Goal: Transaction & Acquisition: Purchase product/service

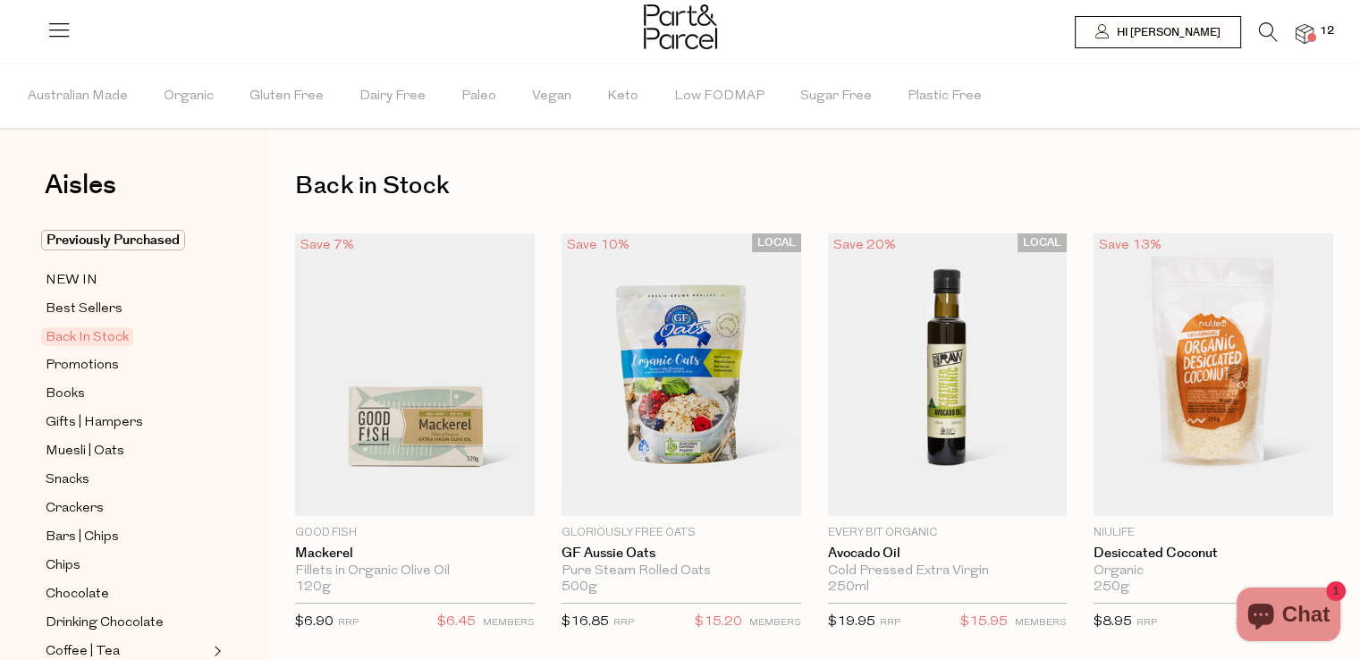
click at [1302, 42] on img at bounding box center [1304, 34] width 18 height 21
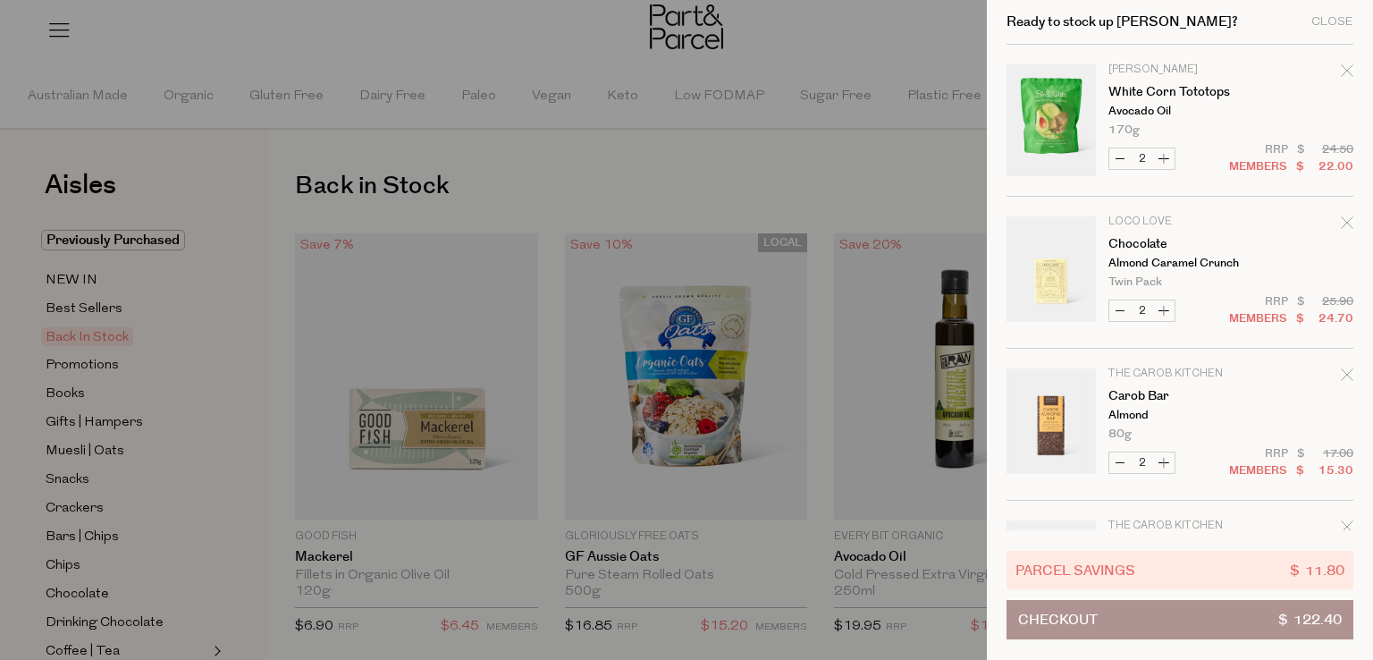
click at [1039, 615] on span "Checkout" at bounding box center [1058, 620] width 80 height 38
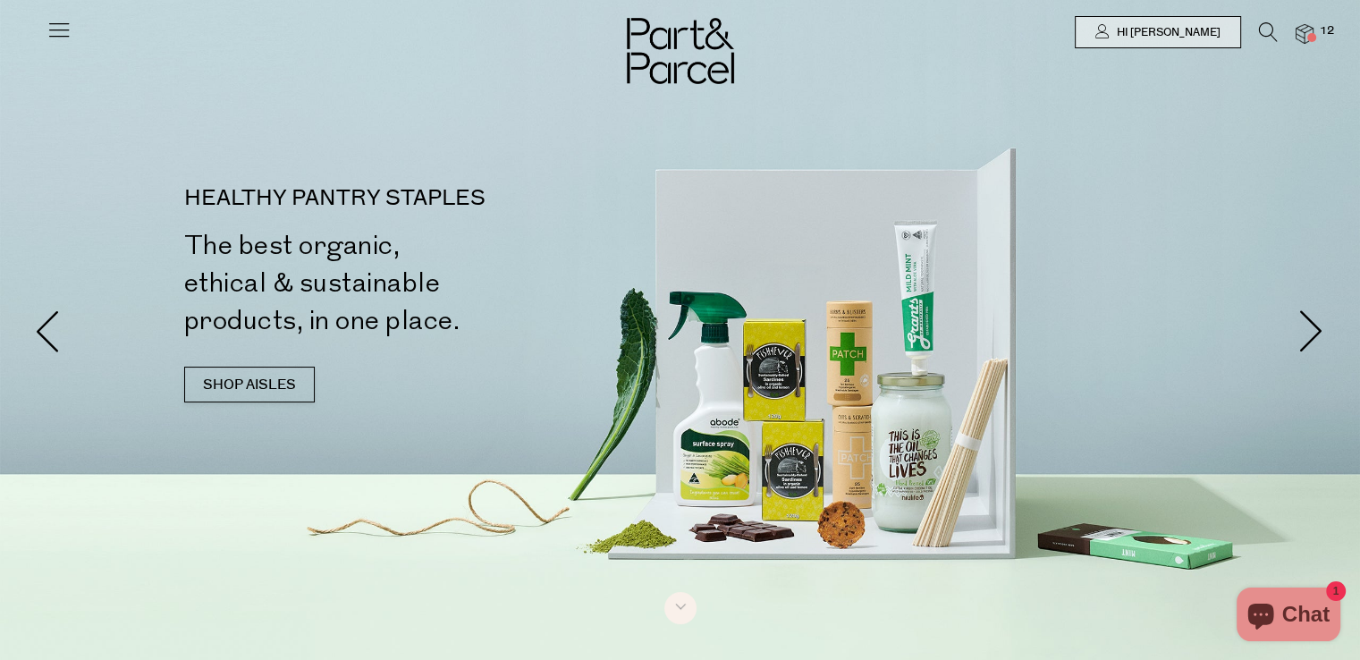
click at [1306, 28] on img at bounding box center [1304, 34] width 18 height 21
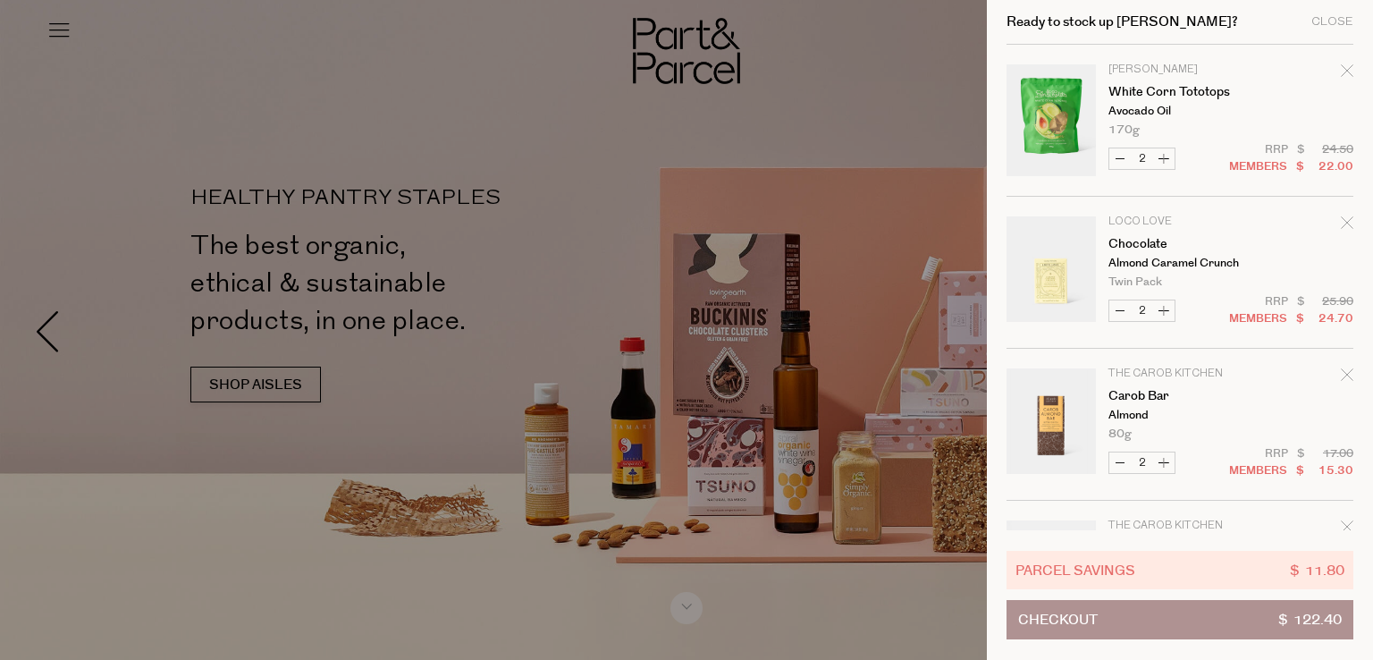
click at [1123, 473] on button "Decrease Carob Bar" at bounding box center [1119, 462] width 21 height 21
type input "1"
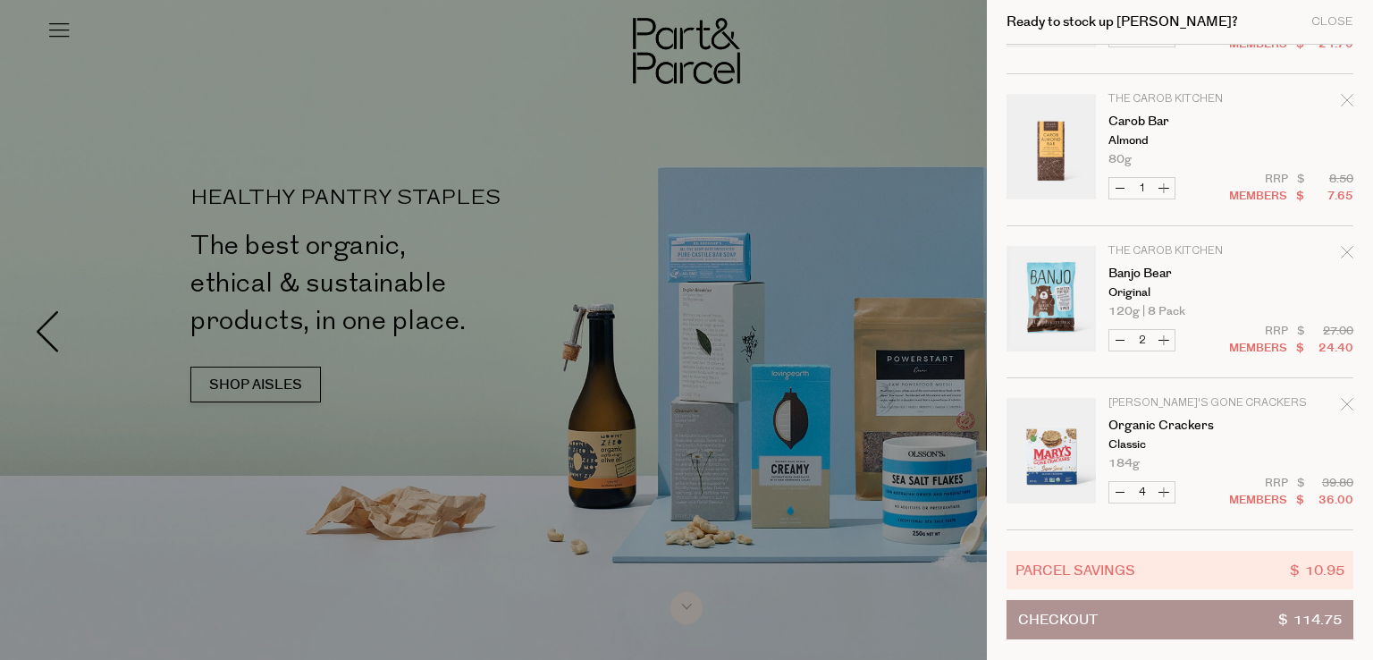
scroll to position [290, 0]
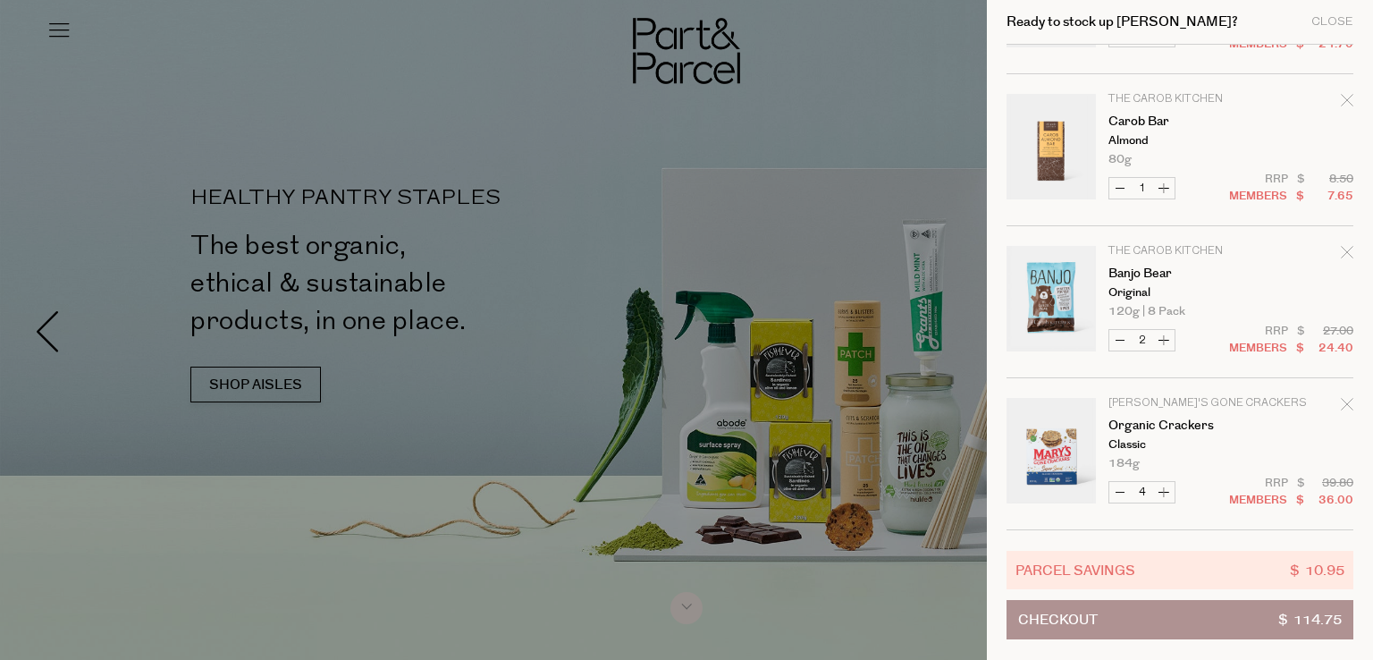
click at [1119, 497] on button "Decrease Organic Crackers" at bounding box center [1119, 492] width 21 height 21
type input "3"
click at [1119, 497] on form "Image Product Total Qty Dona Cholita White Corn Tototops Avocado Oil 170g 2 $ $…" at bounding box center [1179, 150] width 347 height 760
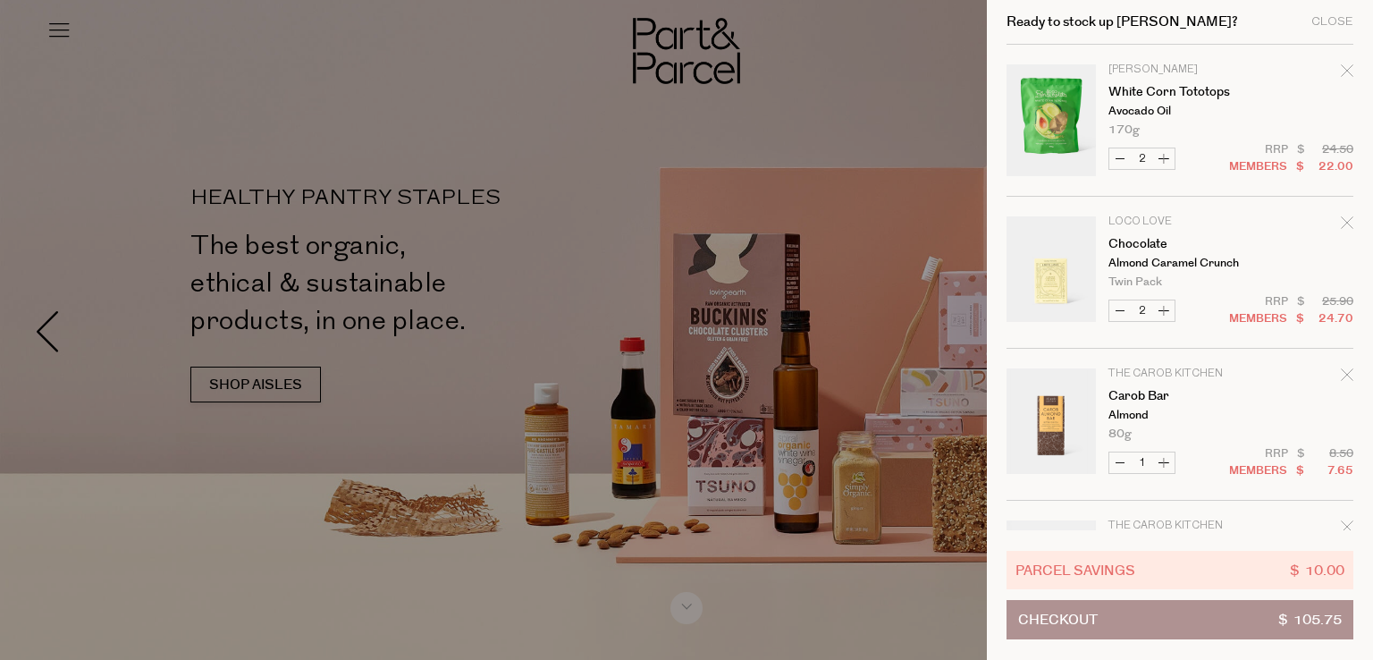
click at [1087, 526] on tbody "Dona Cholita White Corn Tototops Avocado Oil 170g Decrease White Corn Tototops …" at bounding box center [1179, 425] width 347 height 760
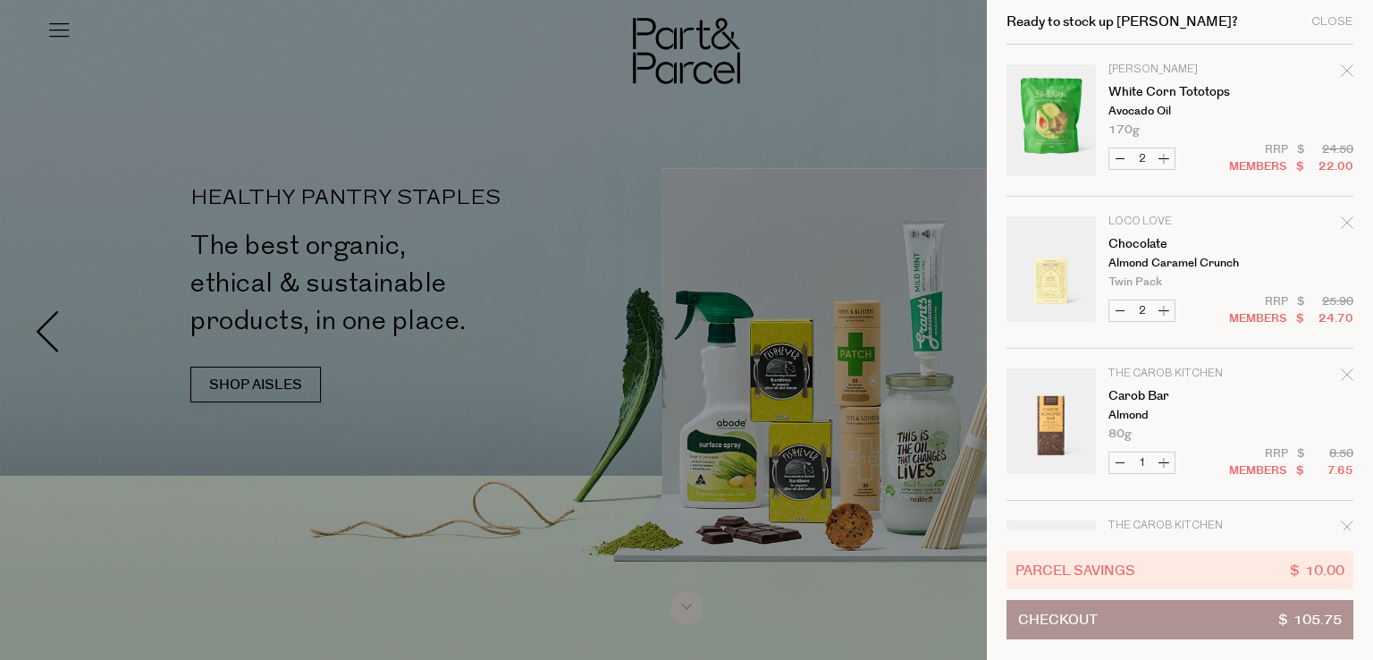
click at [1116, 321] on button "Decrease Chocolate" at bounding box center [1119, 310] width 21 height 21
type input "1"
click at [1028, 534] on div "Parcel Savings $ 9.40 Checkout $ 93.40" at bounding box center [1179, 595] width 347 height 130
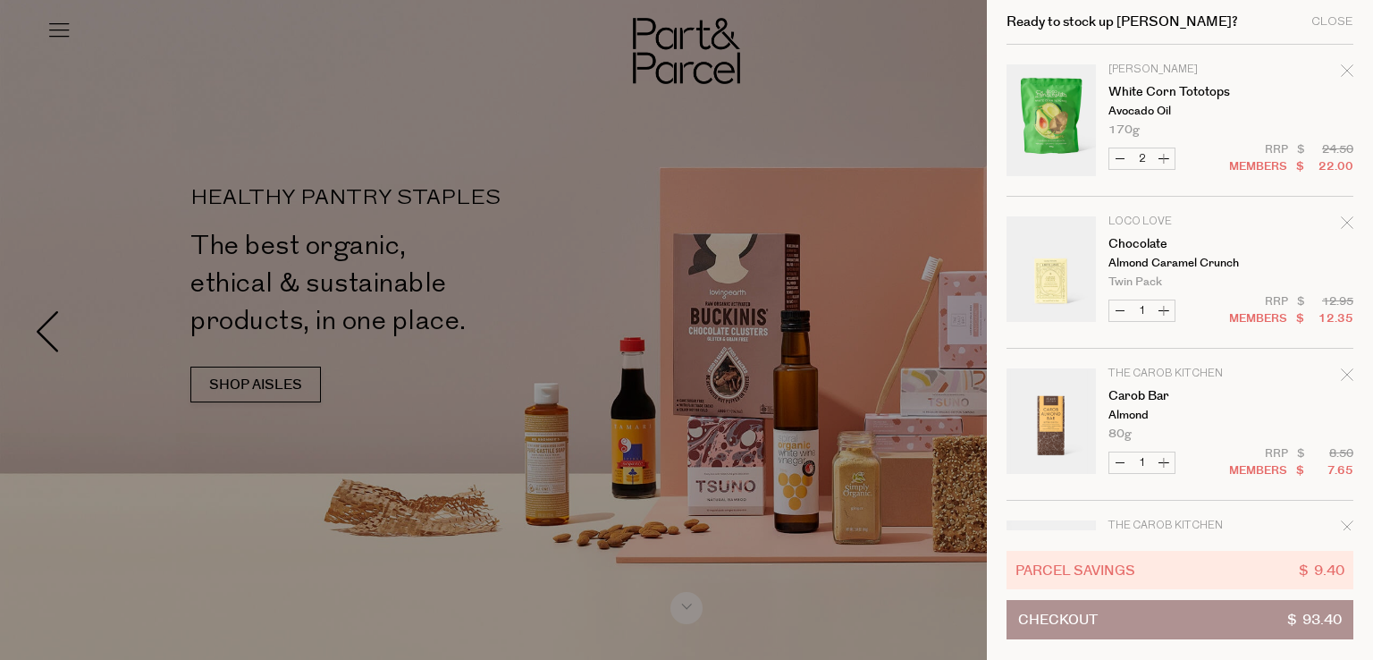
click at [1351, 265] on td "Loco Love Chocolate Almond Caramel Crunch Twin Pack Only 59 Available" at bounding box center [1230, 252] width 245 height 72
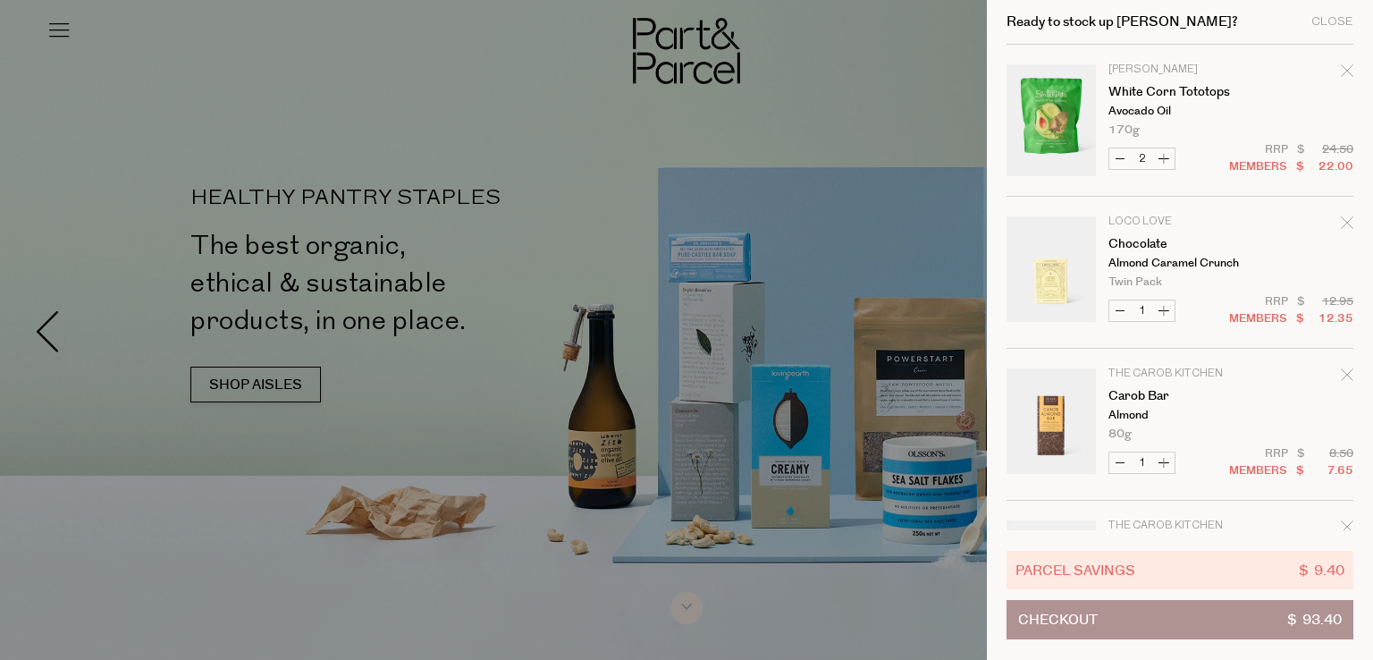
click at [1347, 426] on td "The Carob Kitchen Carob Bar Almond 80g Only 21 Available" at bounding box center [1230, 404] width 245 height 72
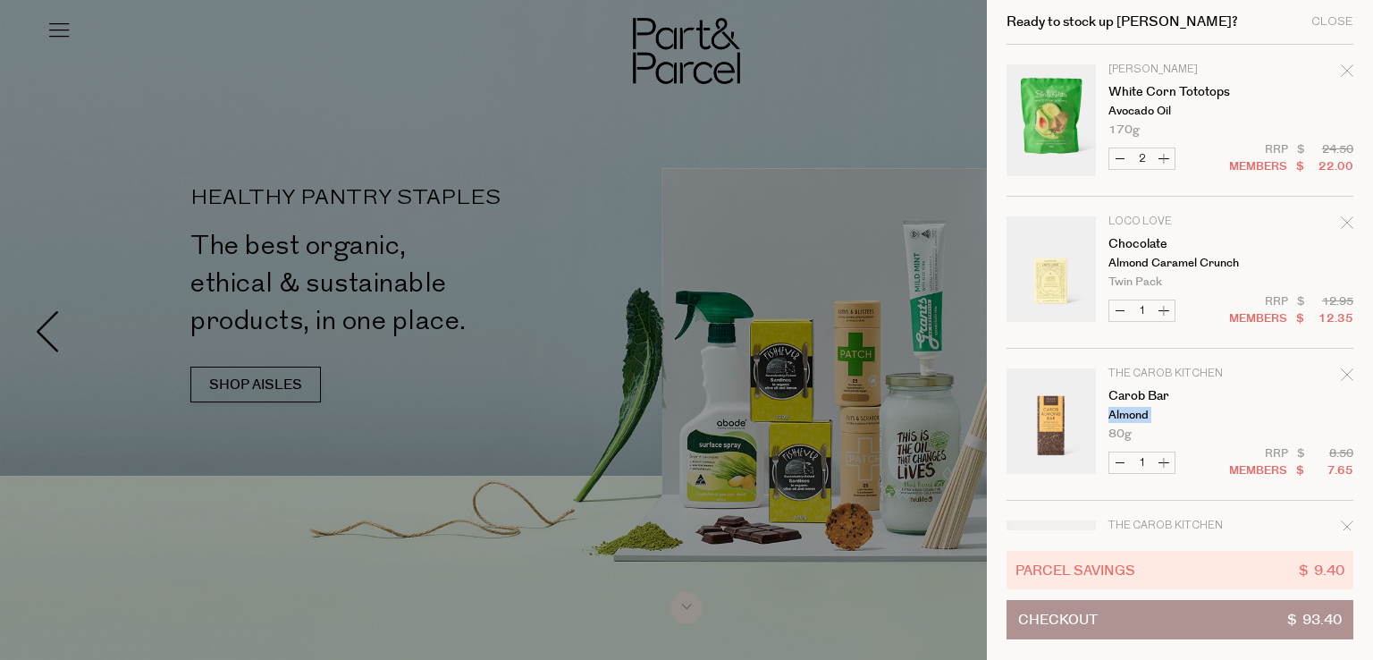
click at [1305, 415] on td "The Carob Kitchen Carob Bar Almond 80g Only 21 Available" at bounding box center [1230, 404] width 245 height 72
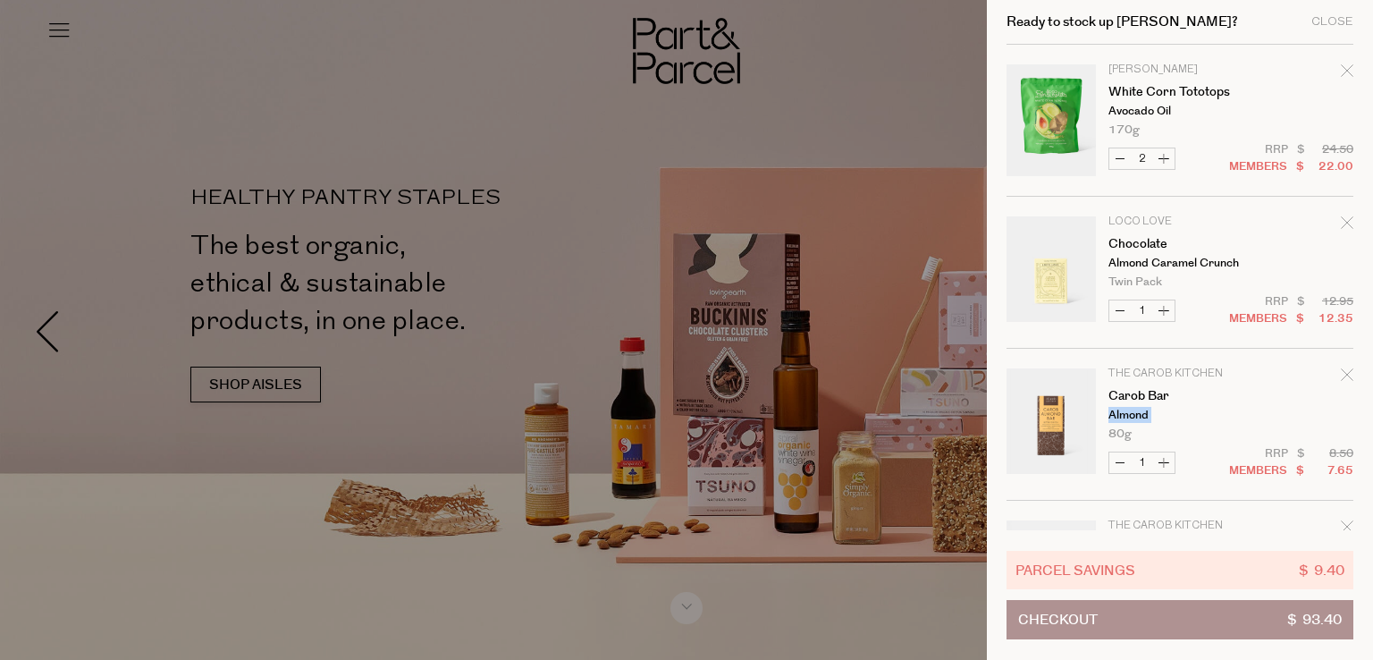
click at [1305, 415] on td "The Carob Kitchen Carob Bar Almond 80g Only 21 Available" at bounding box center [1230, 404] width 245 height 72
click at [1230, 524] on tbody "Dona Cholita White Corn Tototops Avocado Oil 170g Decrease White Corn Tototops …" at bounding box center [1179, 425] width 347 height 760
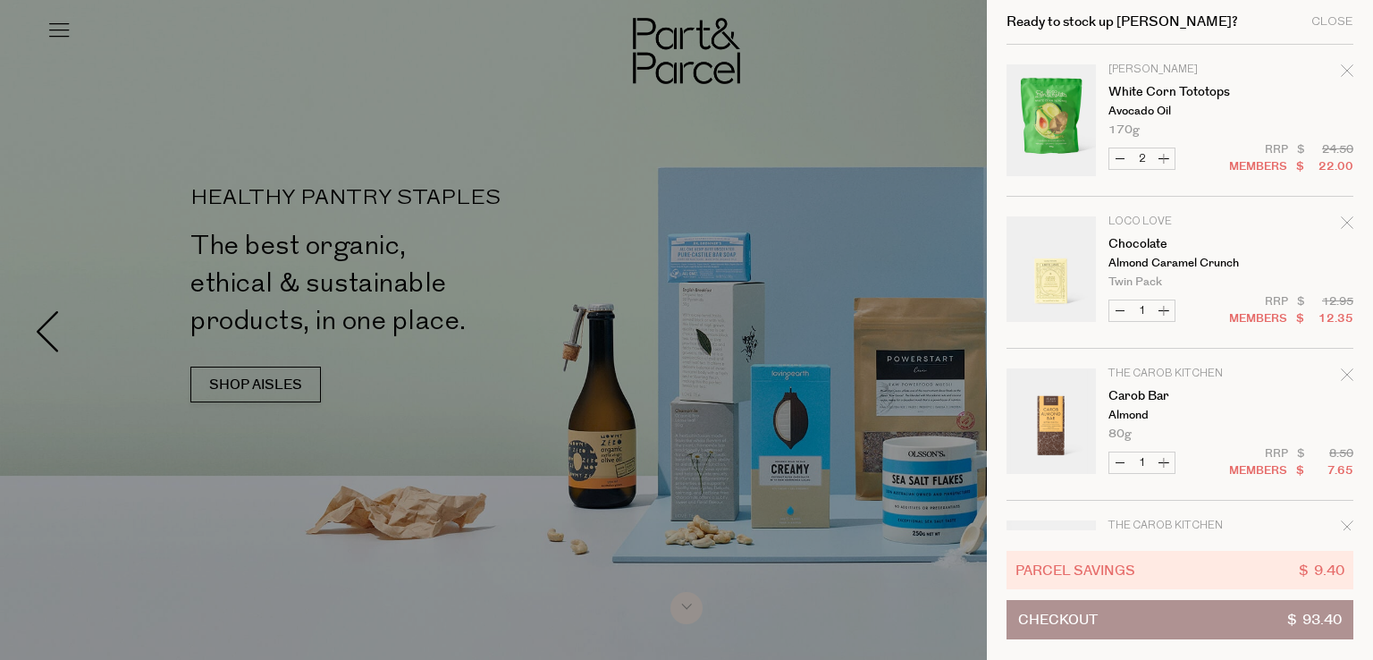
click at [1035, 618] on span "Checkout" at bounding box center [1058, 620] width 80 height 38
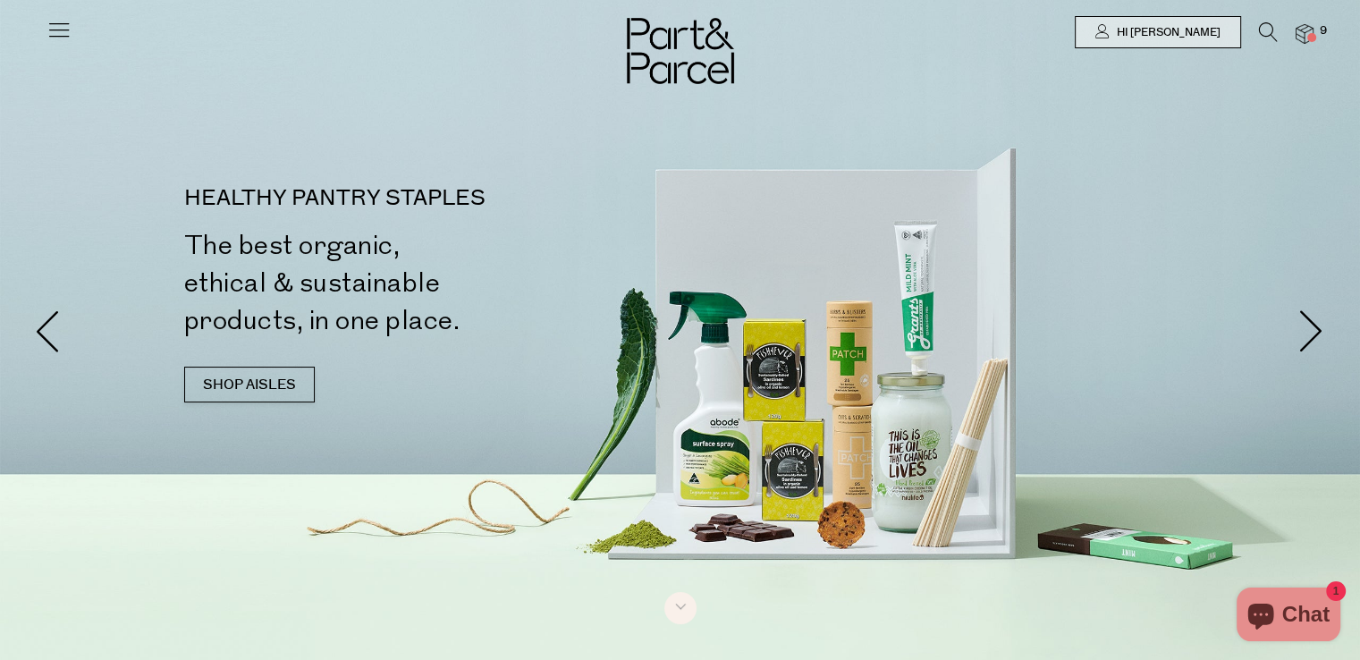
click at [1269, 31] on icon at bounding box center [1268, 32] width 19 height 20
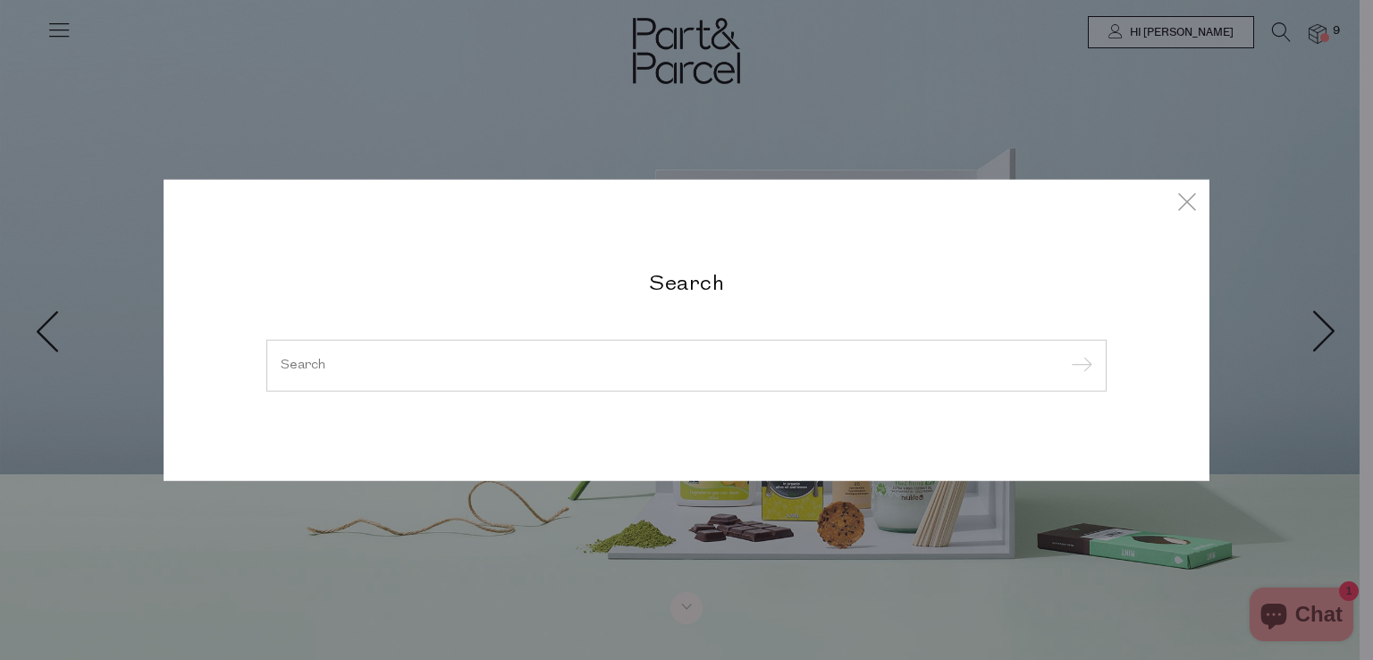
click at [411, 360] on input "search" at bounding box center [687, 364] width 812 height 13
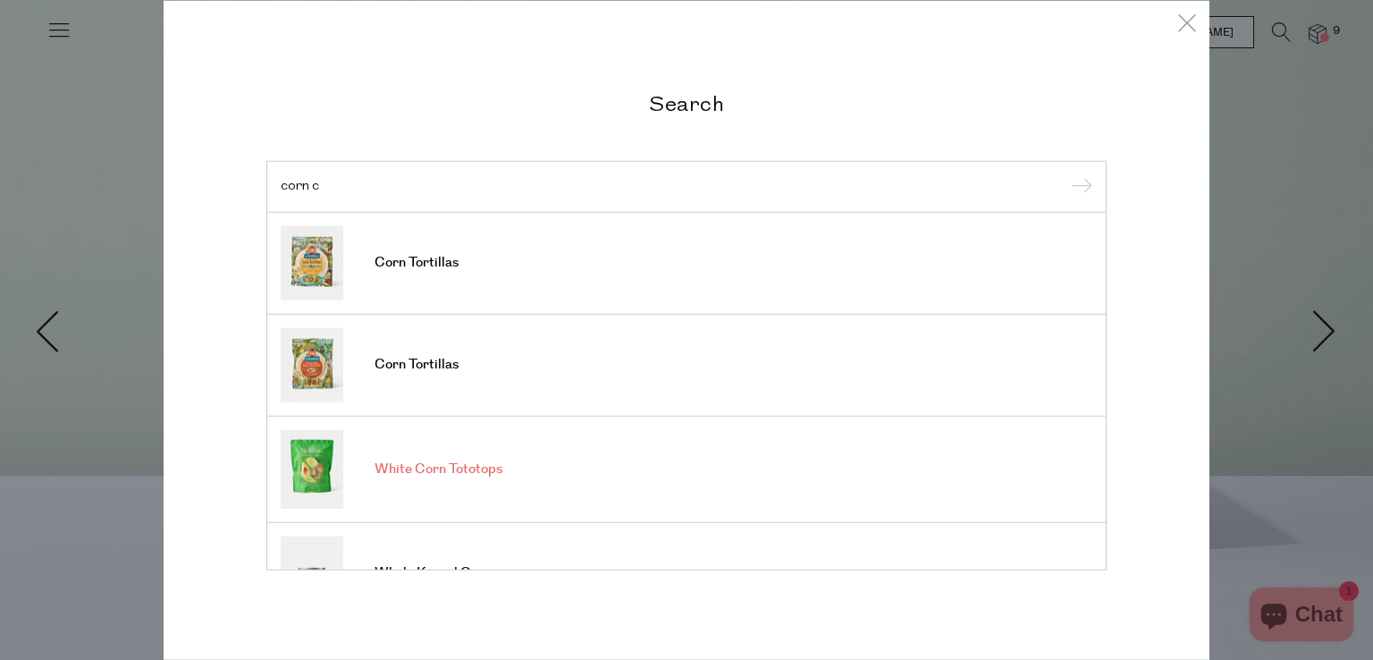
type input "corn c"
click at [408, 476] on span "White Corn Tototops" at bounding box center [439, 469] width 128 height 18
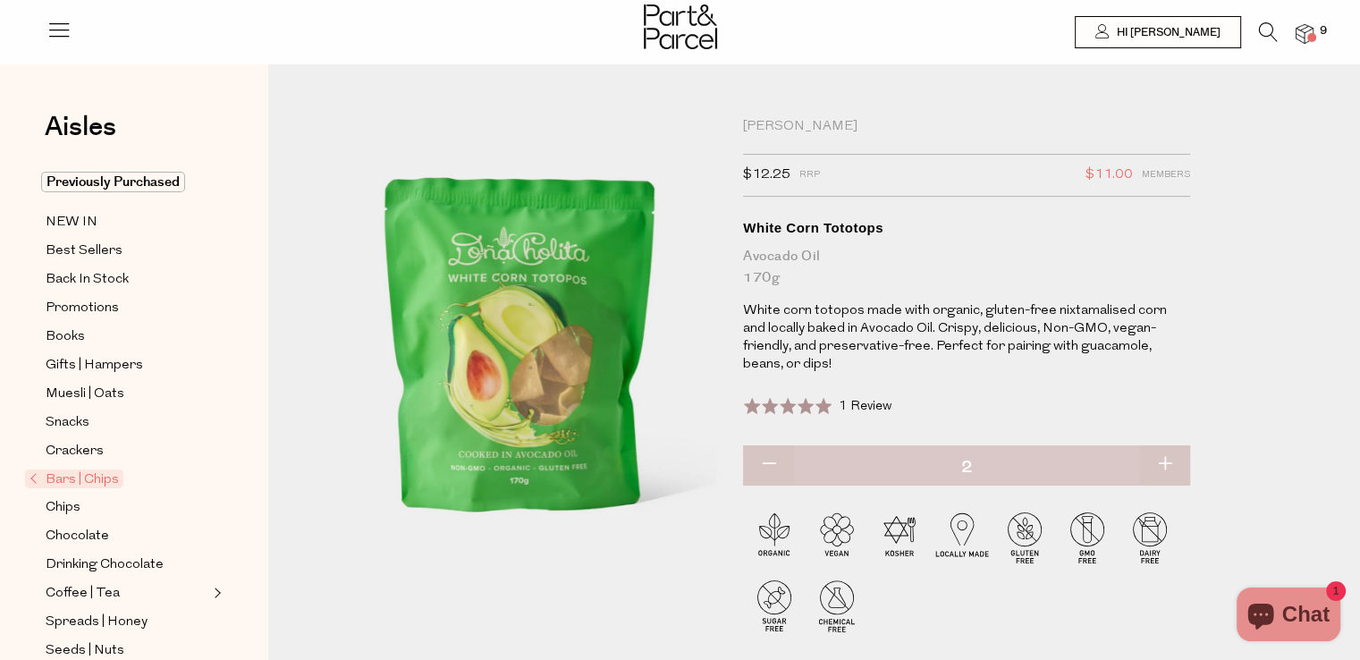
click at [767, 448] on button "button" at bounding box center [768, 464] width 51 height 39
type input "1"
click at [1316, 37] on div at bounding box center [680, 29] width 1360 height 58
click at [1310, 34] on span at bounding box center [1311, 37] width 9 height 9
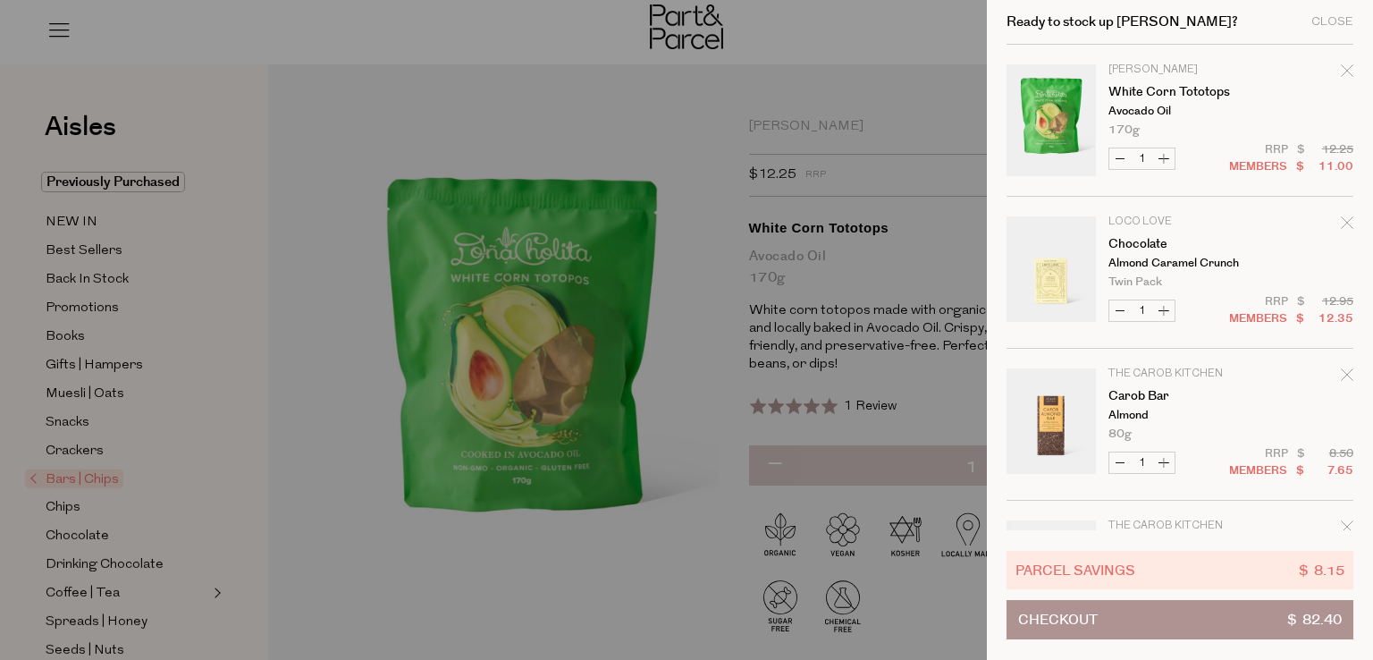
click at [1359, 351] on div "Ready to stock up [PERSON_NAME]? Close Image Product Total Qty [PERSON_NAME] [P…" at bounding box center [1180, 330] width 386 height 660
click at [1166, 472] on button "Increase Carob Bar" at bounding box center [1163, 462] width 21 height 21
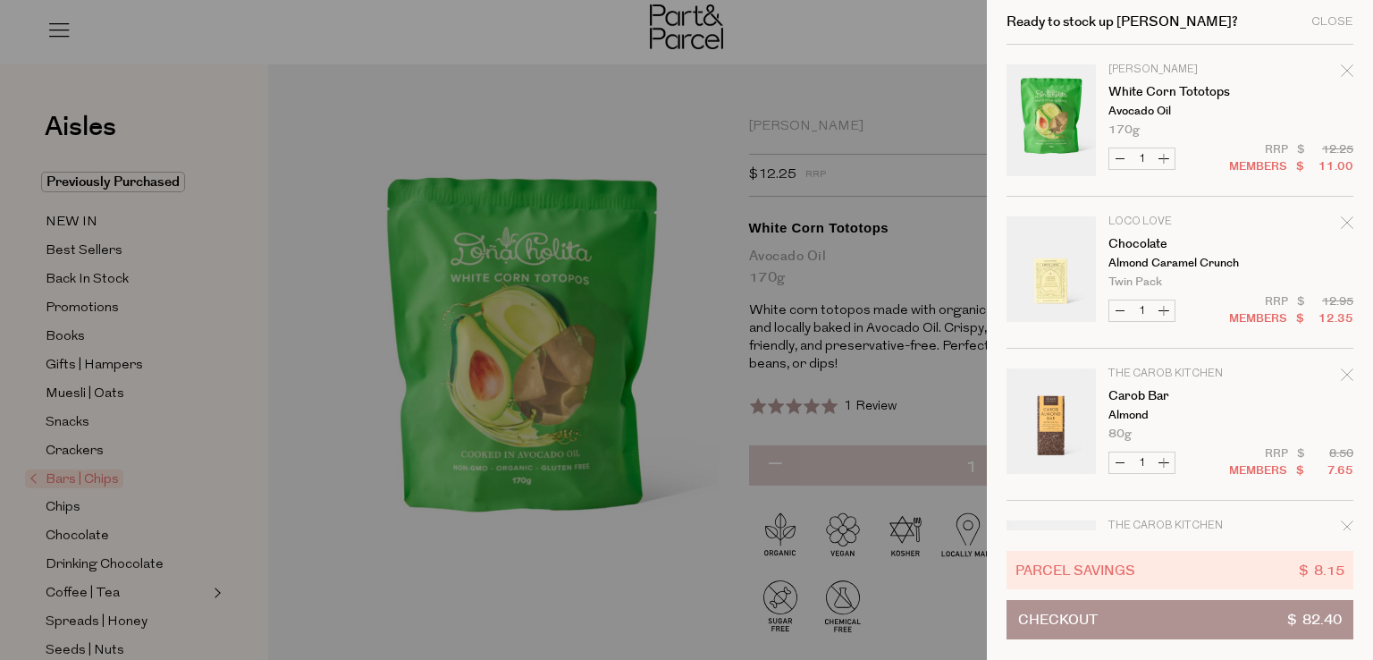
type input "2"
click at [1105, 519] on tbody "Dona Cholita White Corn Tototops Avocado Oil 170g Decrease White Corn Tototops …" at bounding box center [1179, 425] width 347 height 760
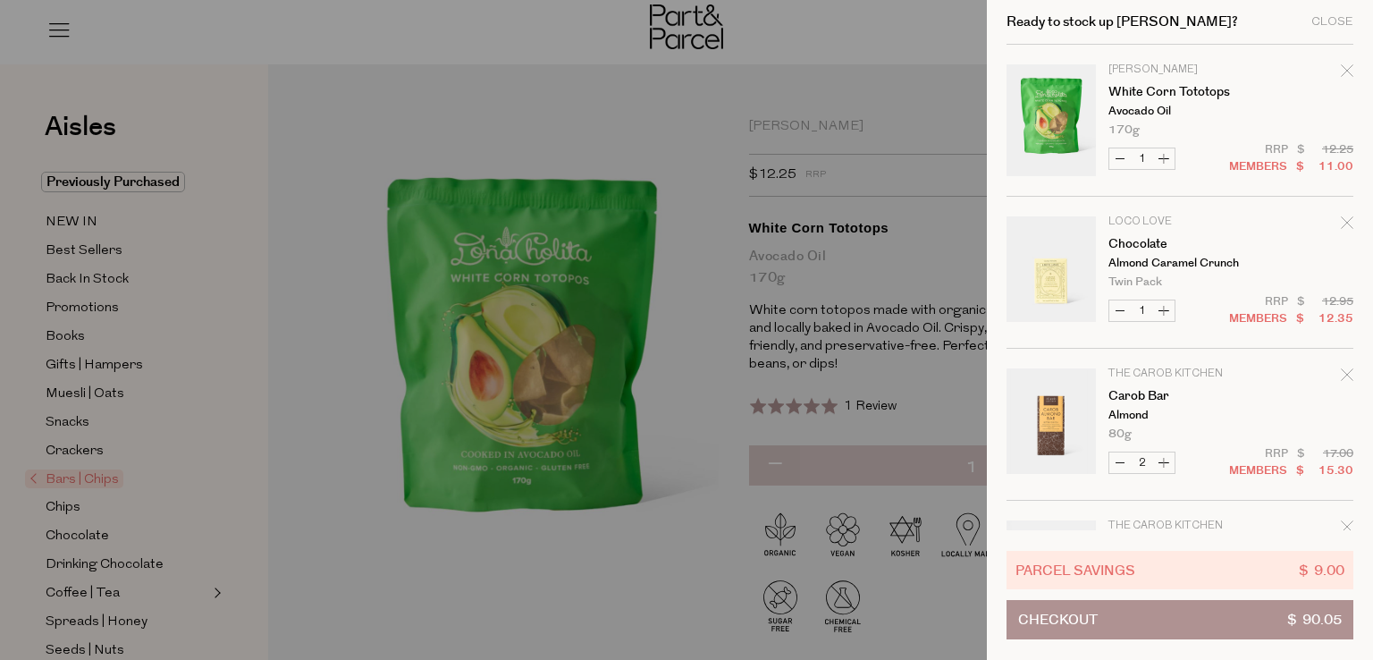
click at [1105, 519] on tbody "Dona Cholita White Corn Tototops Avocado Oil 170g Decrease White Corn Tototops …" at bounding box center [1179, 425] width 347 height 760
click at [1149, 527] on p "The Carob Kitchen" at bounding box center [1177, 525] width 139 height 11
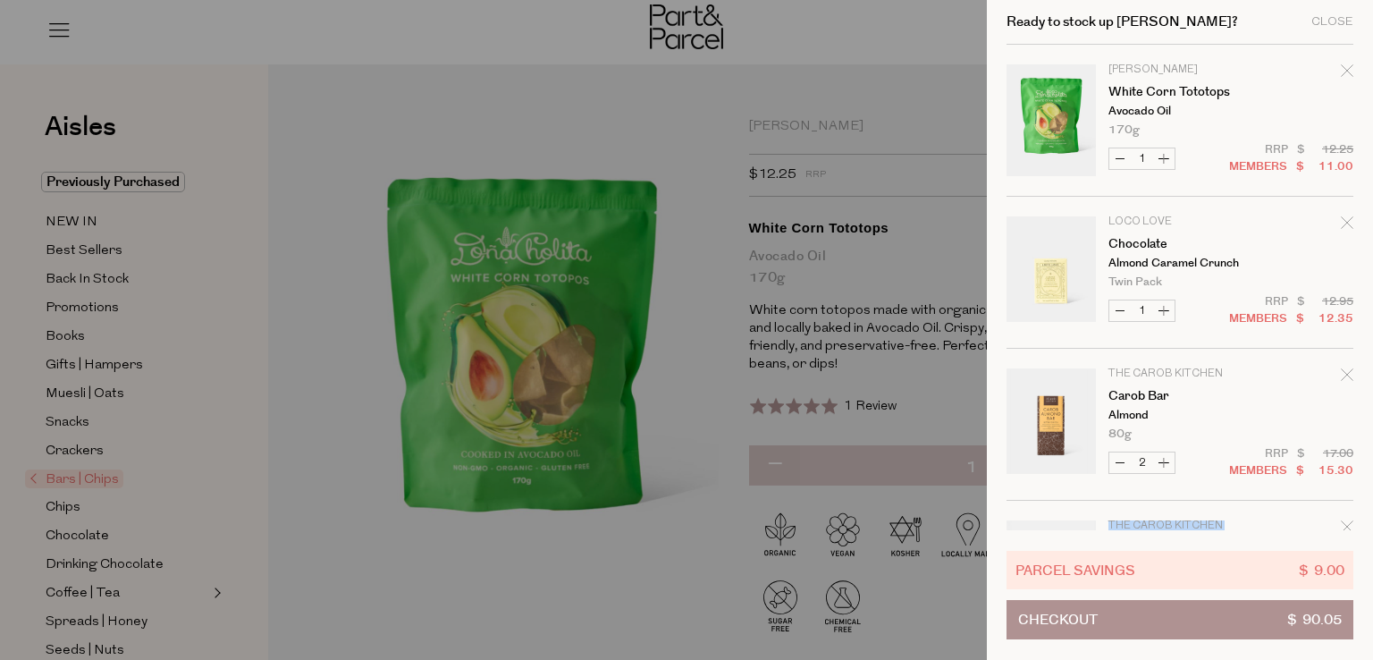
click at [1149, 527] on p "The Carob Kitchen" at bounding box center [1177, 525] width 139 height 11
click at [1149, 528] on p "The Carob Kitchen" at bounding box center [1177, 525] width 139 height 11
click at [1327, 532] on div "Parcel Savings $ 9.00 Checkout $ 90.05" at bounding box center [1179, 595] width 347 height 130
click at [1353, 577] on div "Ready to stock up [PERSON_NAME]? Close Image Product Total Qty [PERSON_NAME] [P…" at bounding box center [1180, 330] width 386 height 660
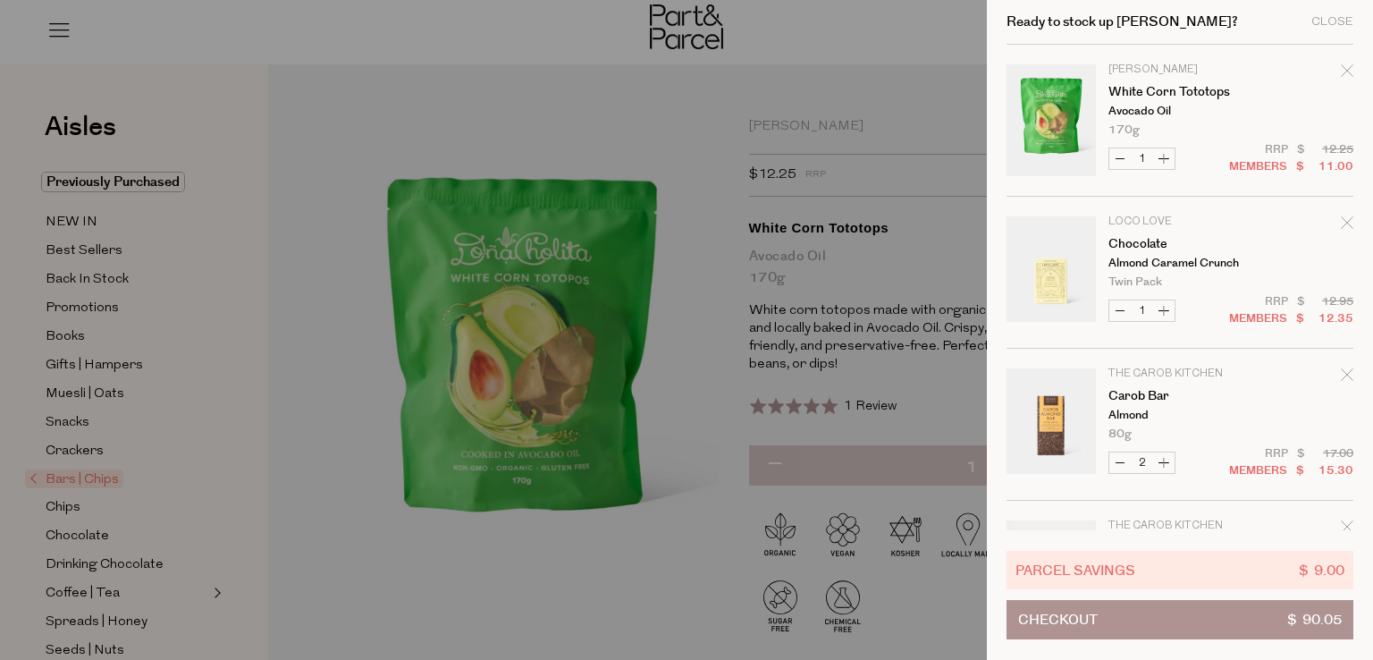
click at [1344, 539] on div "Parcel Savings $ 9.00 Checkout $ 90.05" at bounding box center [1179, 595] width 347 height 130
click at [693, 31] on div at bounding box center [686, 330] width 1373 height 660
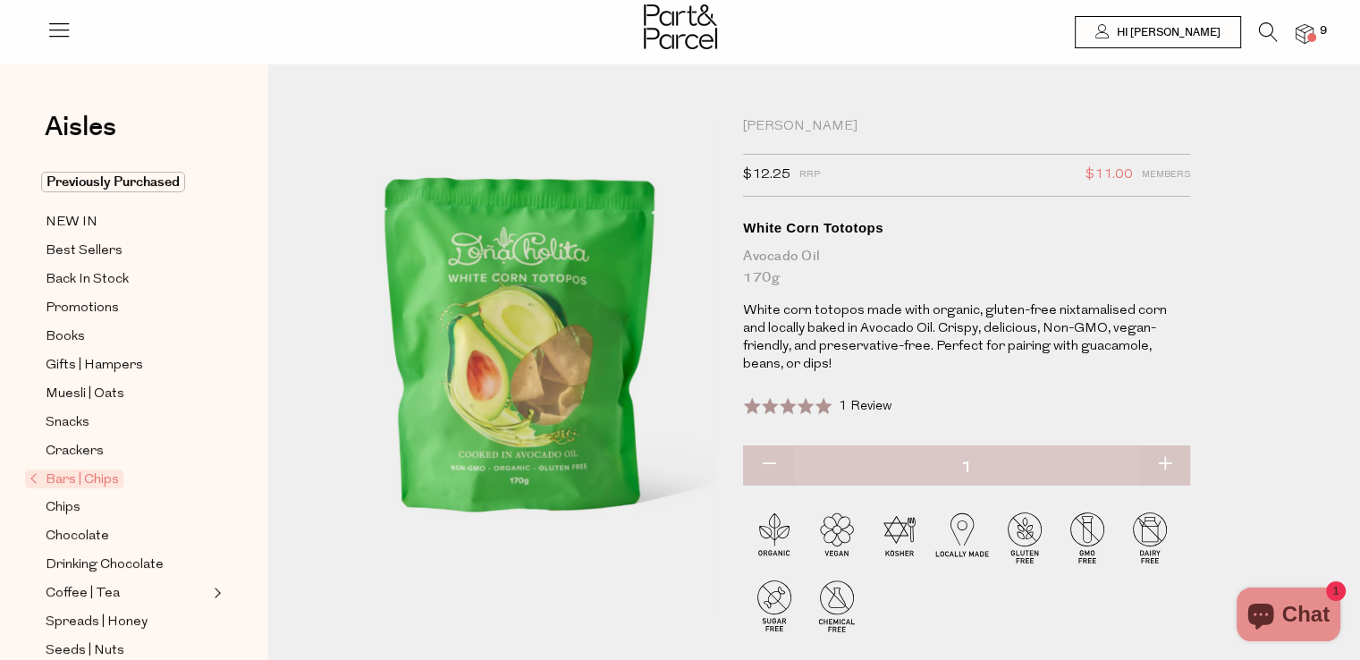
click at [683, 33] on img at bounding box center [680, 26] width 73 height 45
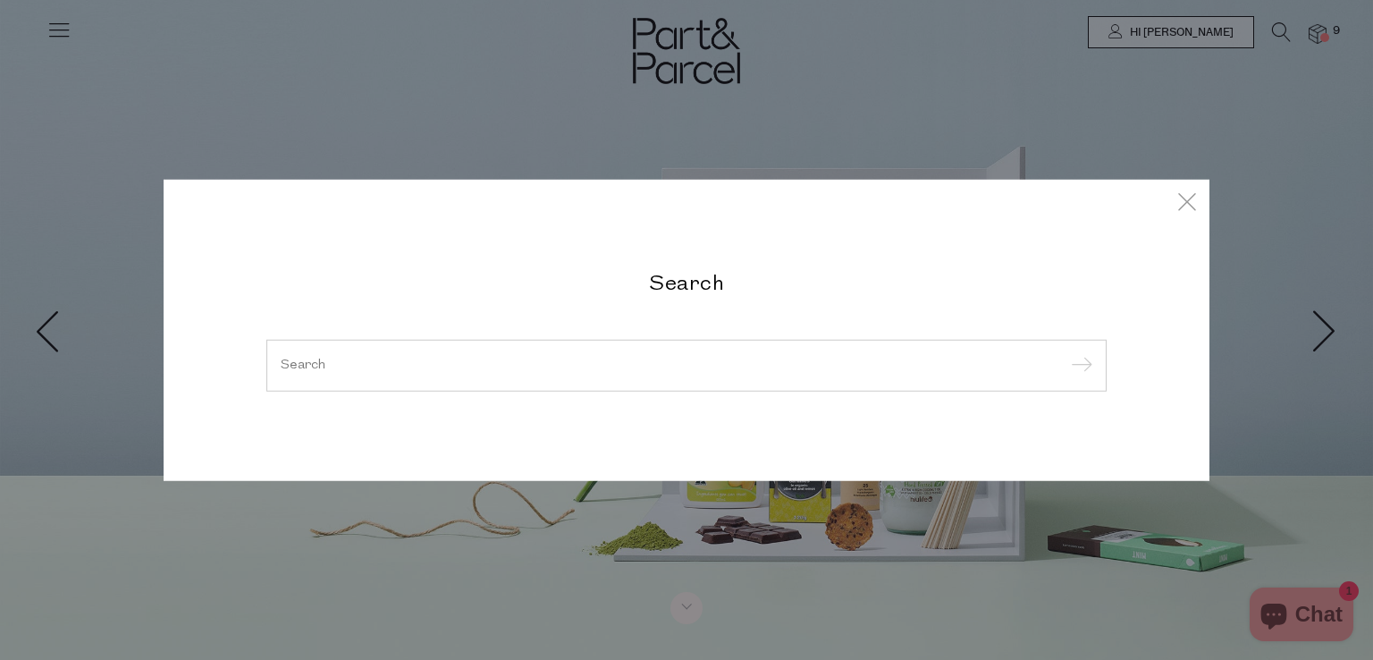
click at [364, 365] on input "search" at bounding box center [687, 364] width 812 height 13
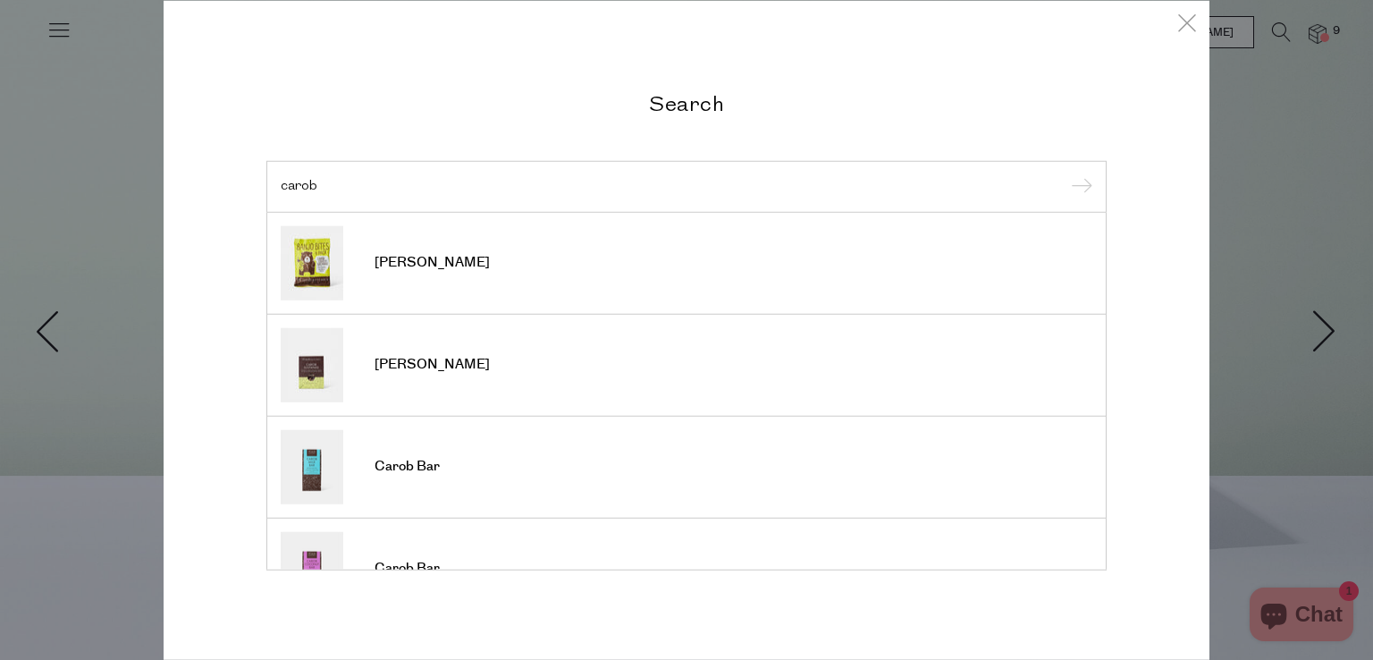
type input "carob"
click at [1065, 174] on input "submit" at bounding box center [1078, 187] width 27 height 27
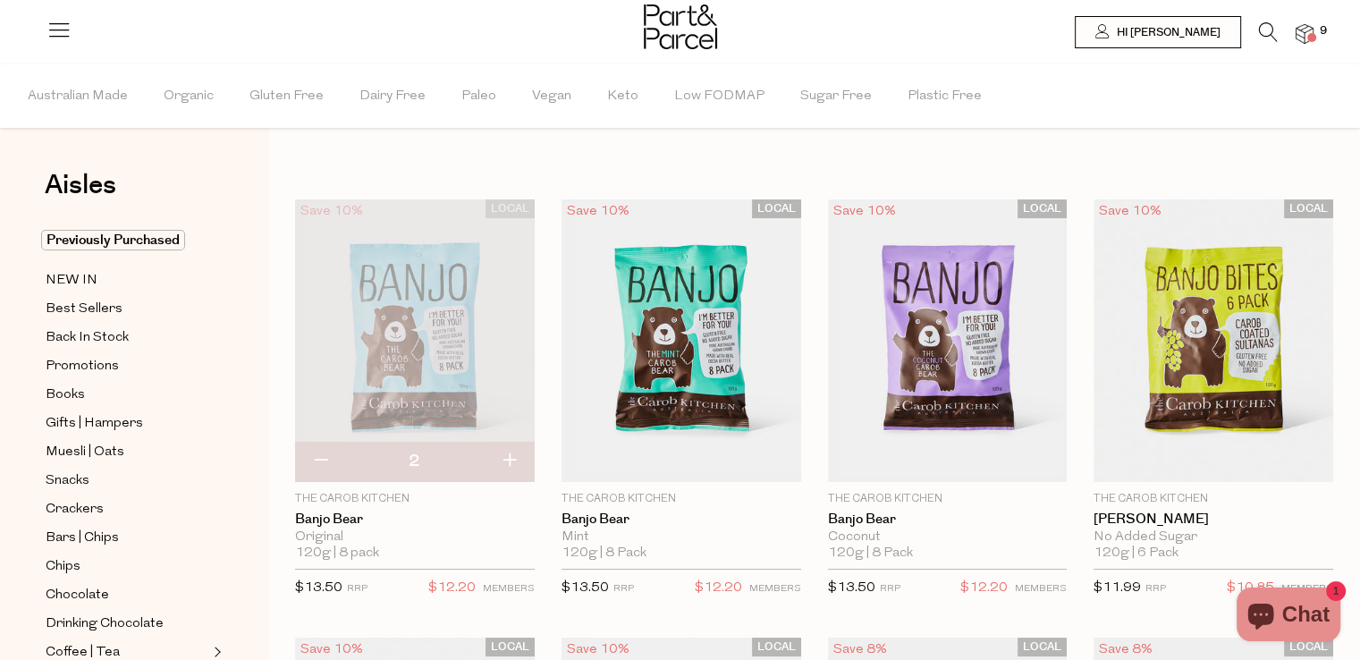
click at [1307, 37] on span at bounding box center [1311, 37] width 9 height 9
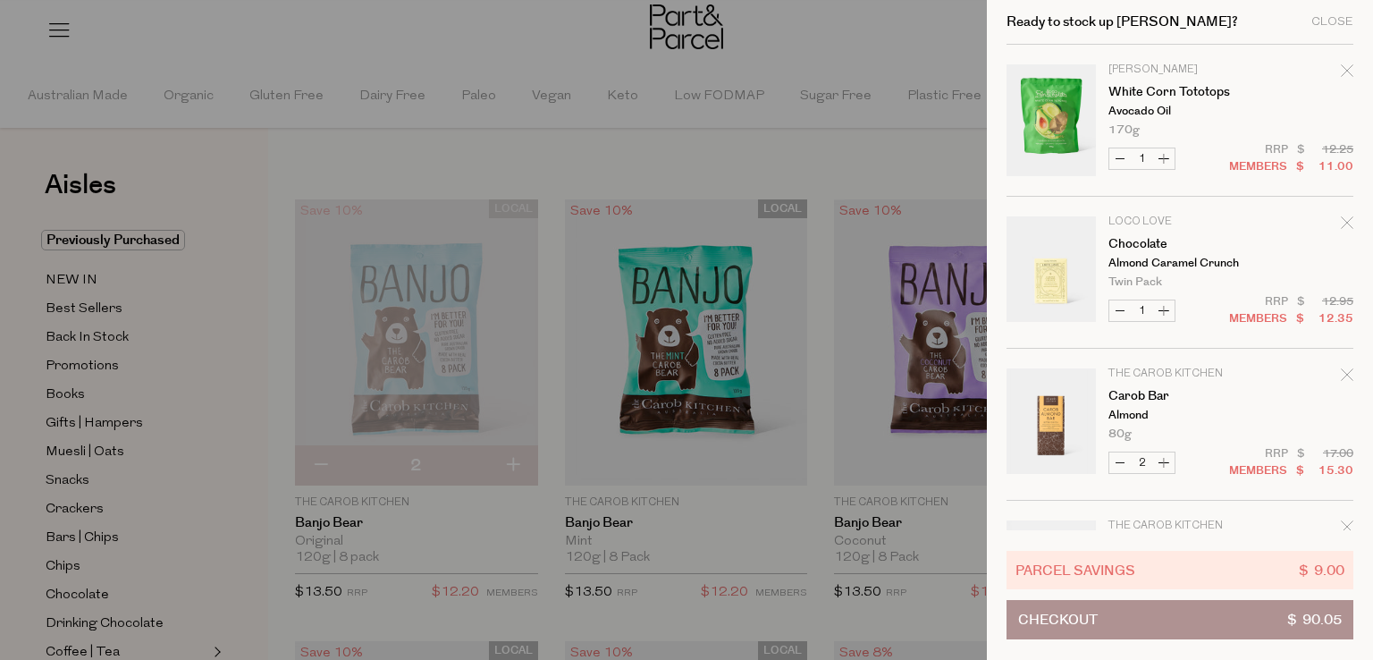
click at [1218, 535] on div "Parcel Savings $ 9.00 Checkout $ 90.05" at bounding box center [1179, 595] width 347 height 130
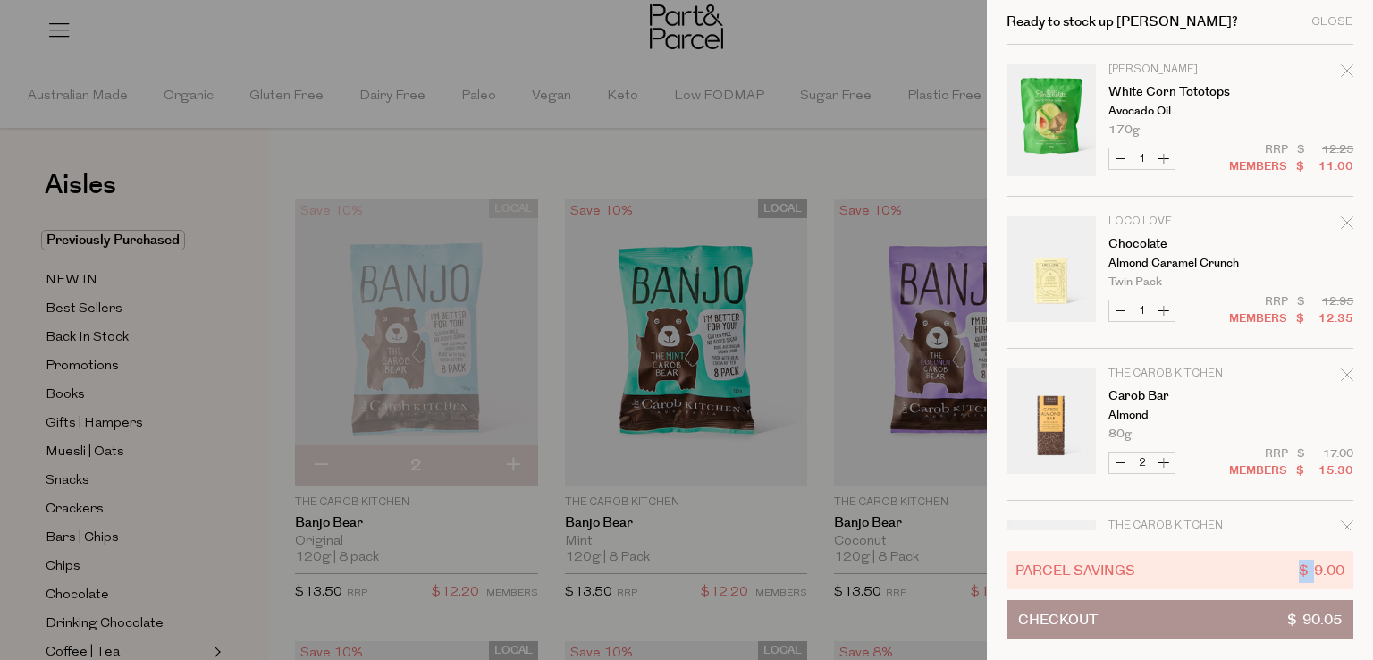
click at [1218, 535] on div "Parcel Savings $ 9.00 Checkout $ 90.05" at bounding box center [1179, 595] width 347 height 130
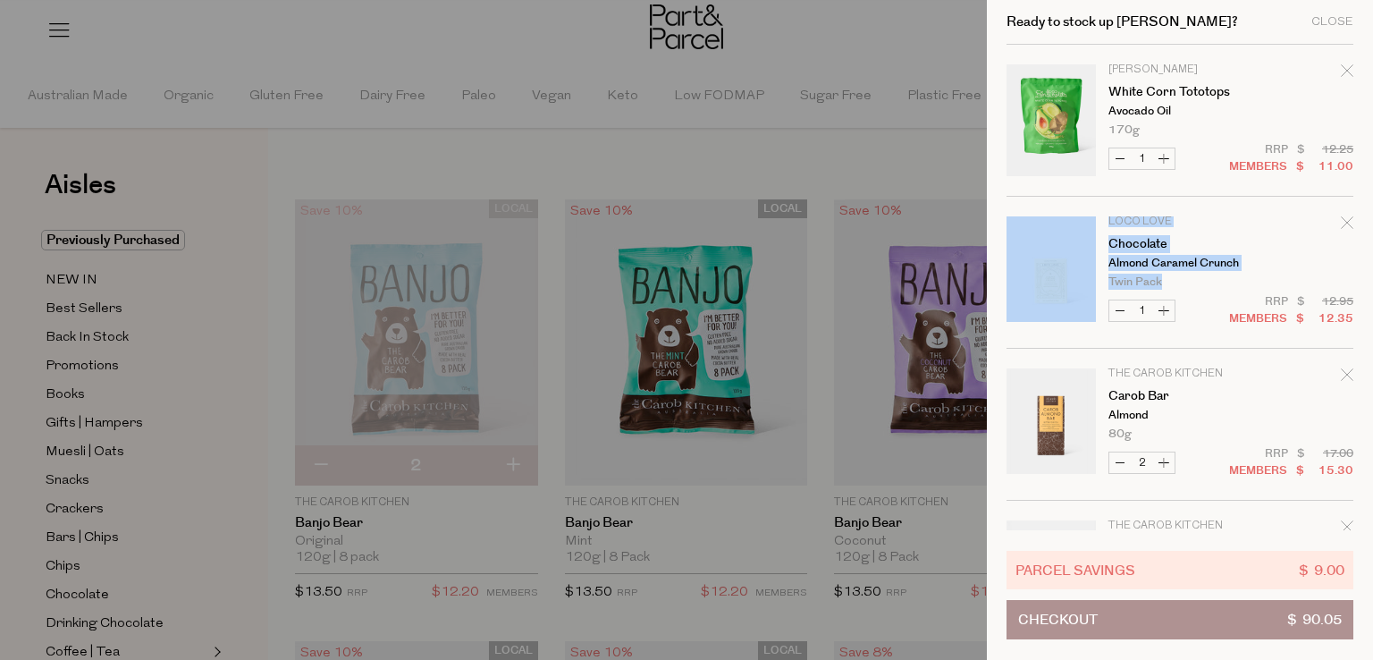
drag, startPoint x: 1365, startPoint y: 198, endPoint x: 1372, endPoint y: 290, distance: 93.2
click at [1359, 290] on div "Ready to stock up Angela? Close Image Product Total Qty Dona Cholita White Corn…" at bounding box center [1180, 330] width 386 height 660
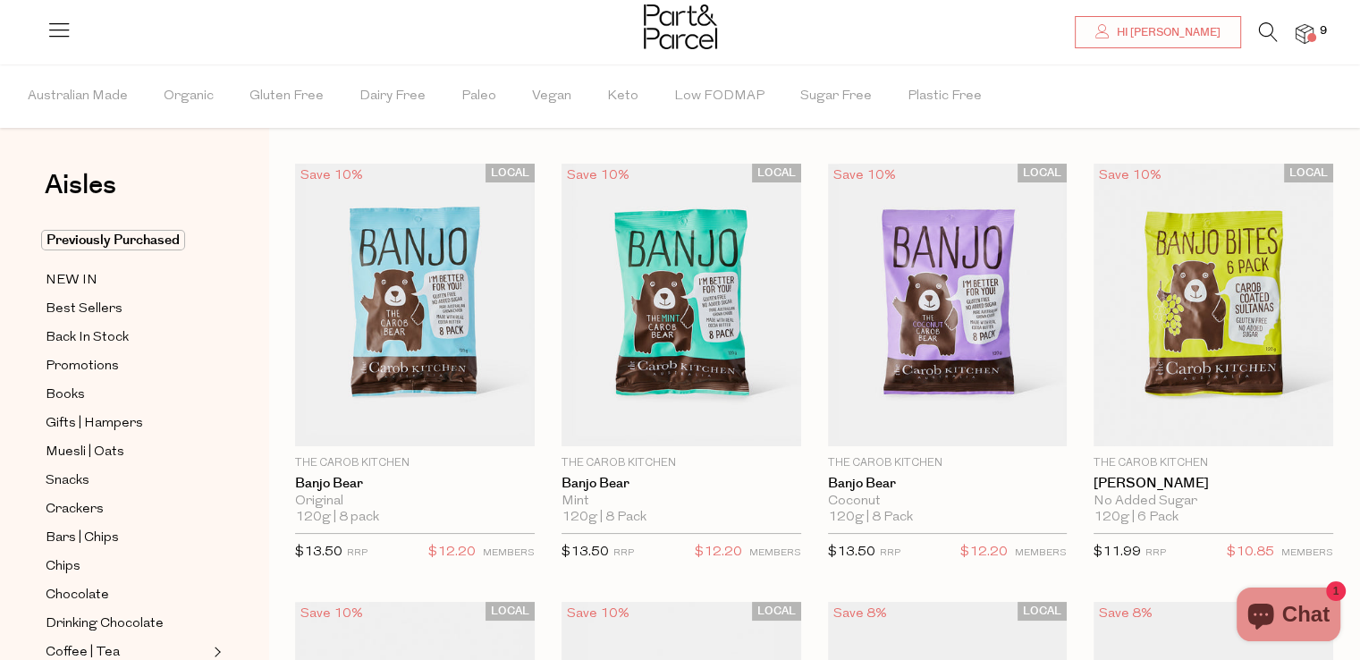
type input "2"
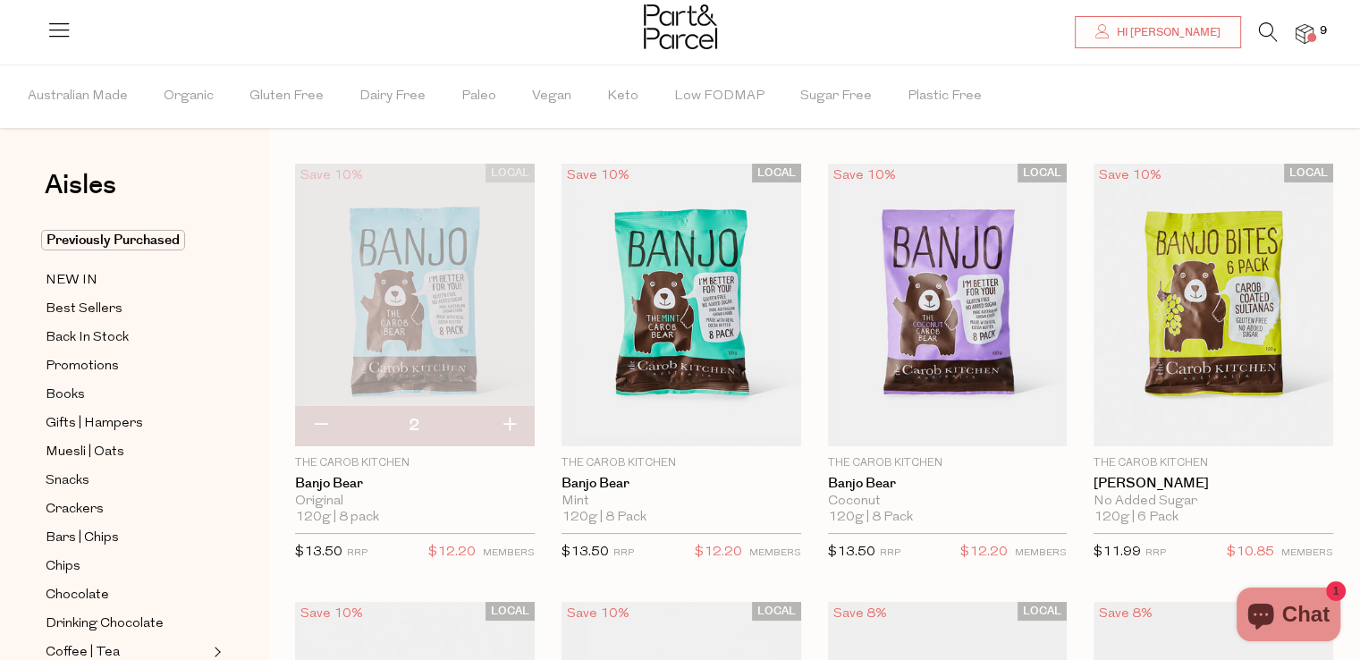
click at [1307, 38] on span at bounding box center [1311, 37] width 9 height 9
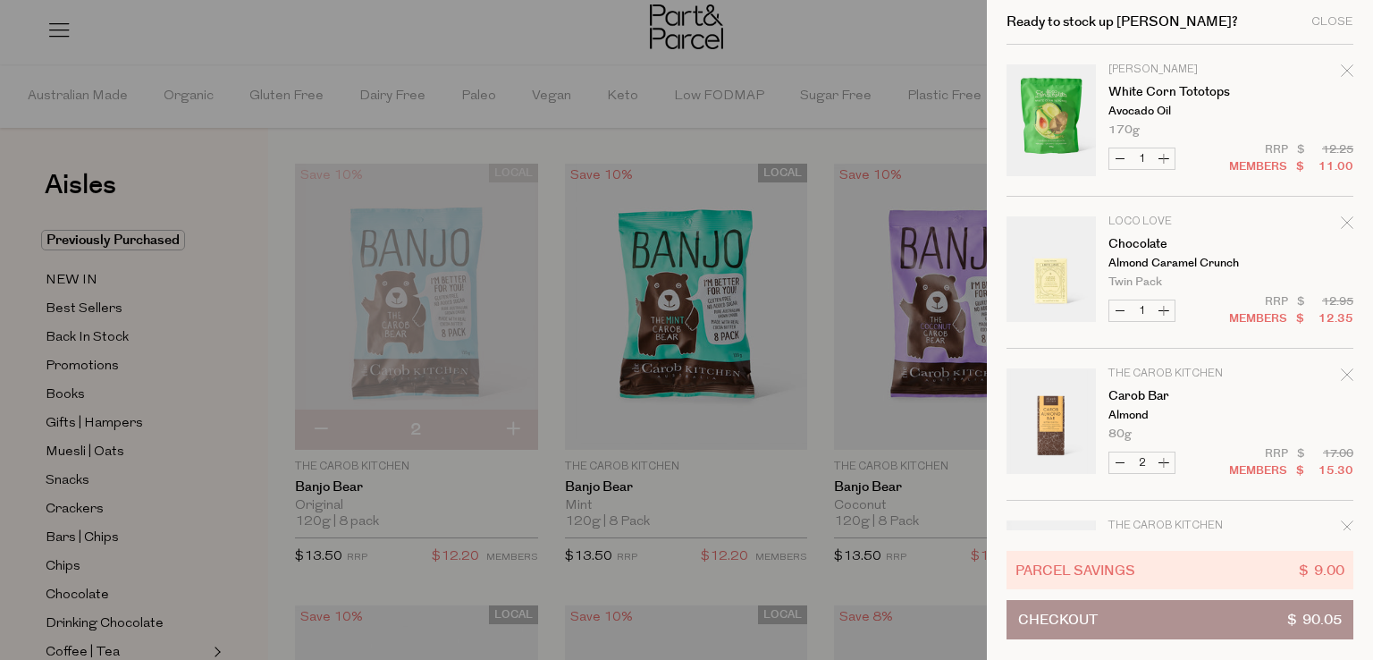
click at [1255, 617] on button "Checkout $ 90.05" at bounding box center [1179, 619] width 347 height 39
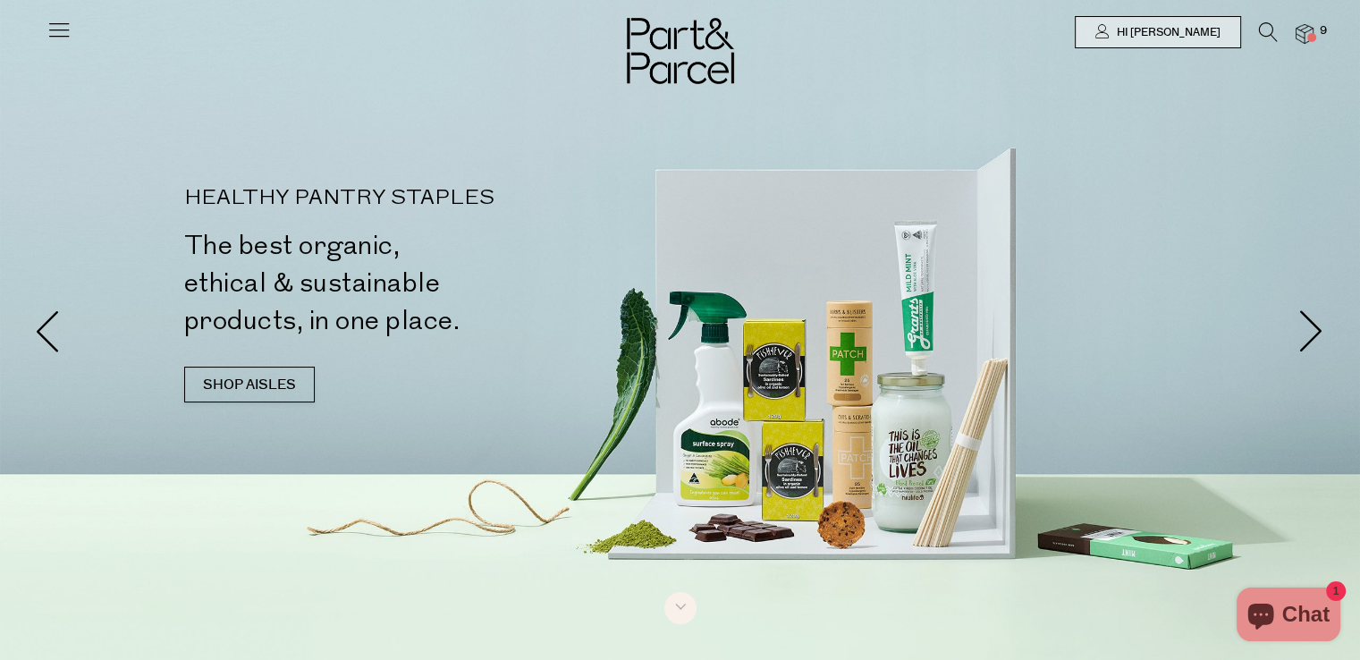
click at [1266, 31] on icon at bounding box center [1268, 32] width 19 height 20
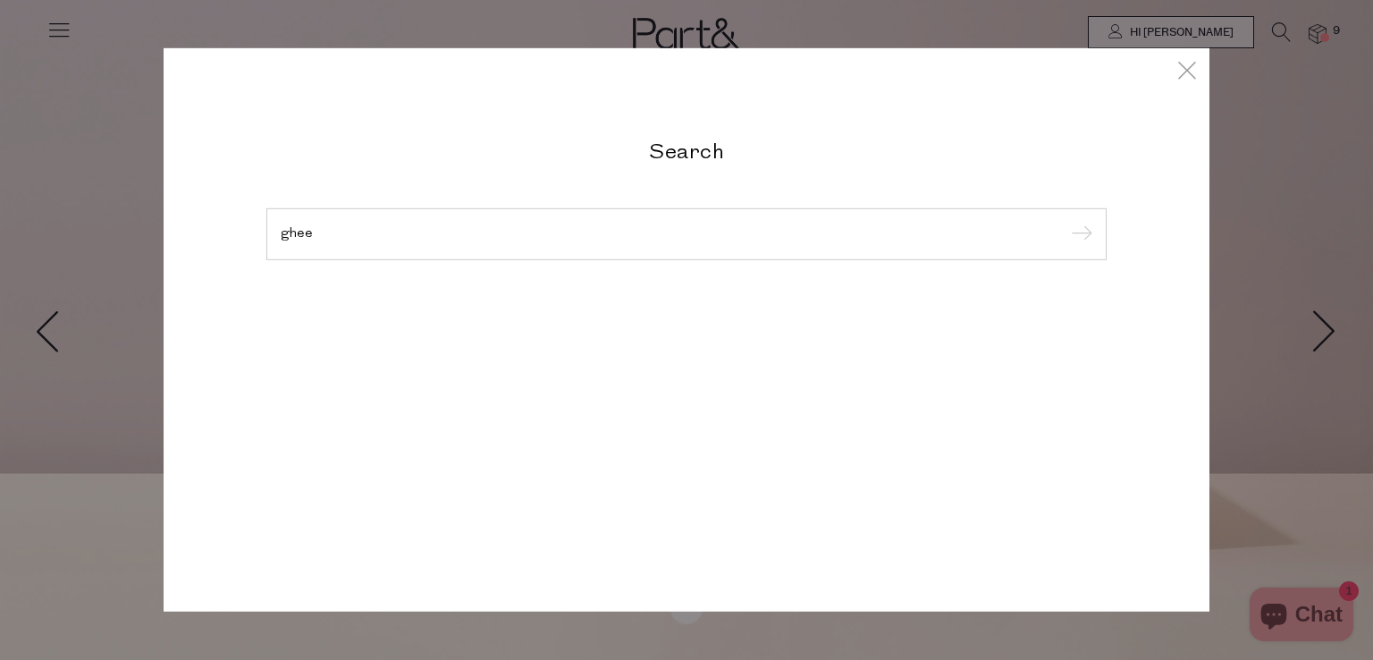
type input "ghee"
click at [1065, 222] on input "submit" at bounding box center [1078, 235] width 27 height 27
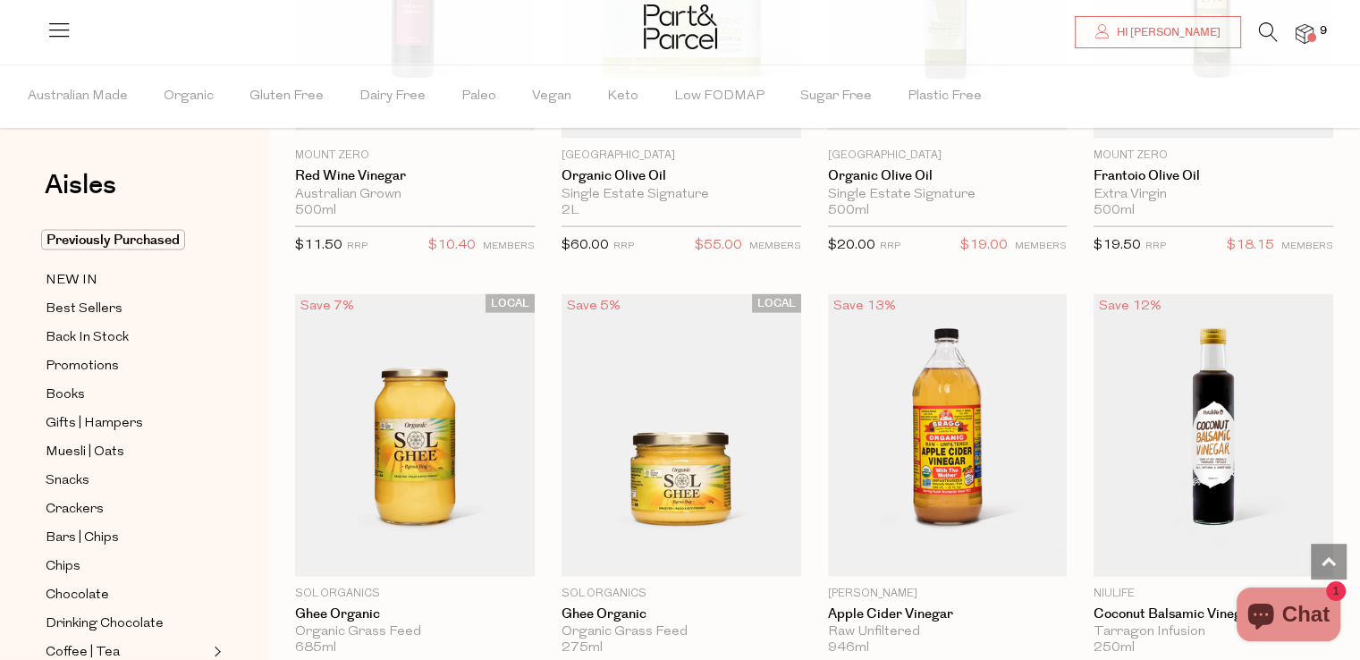
scroll to position [4054, 0]
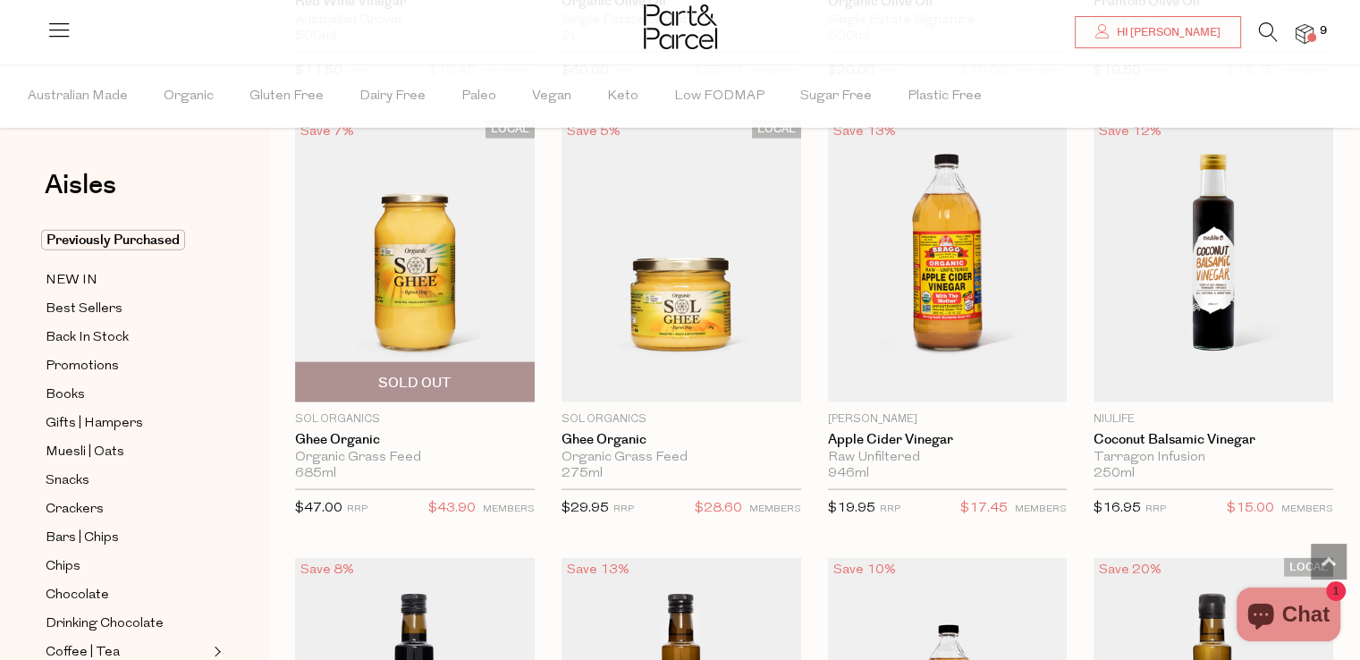
click at [400, 326] on img at bounding box center [415, 261] width 240 height 282
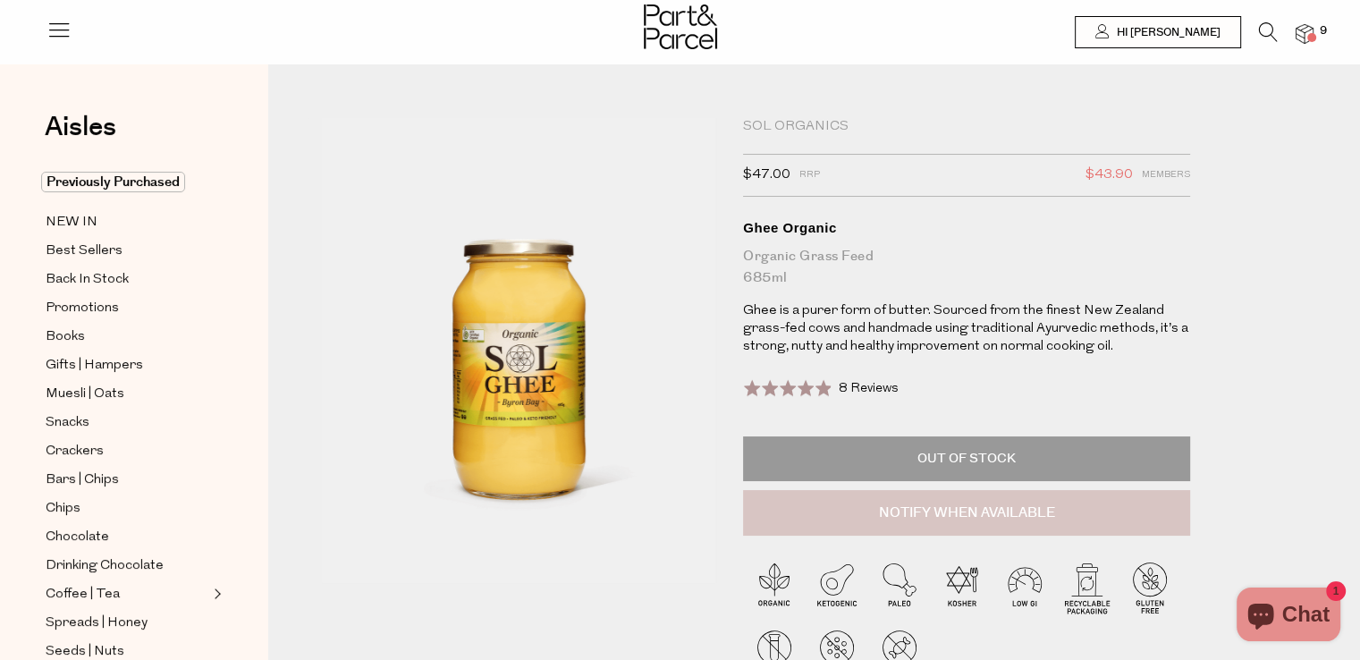
click at [947, 507] on button "Notify When Available" at bounding box center [966, 513] width 447 height 46
type input "Notify when available"
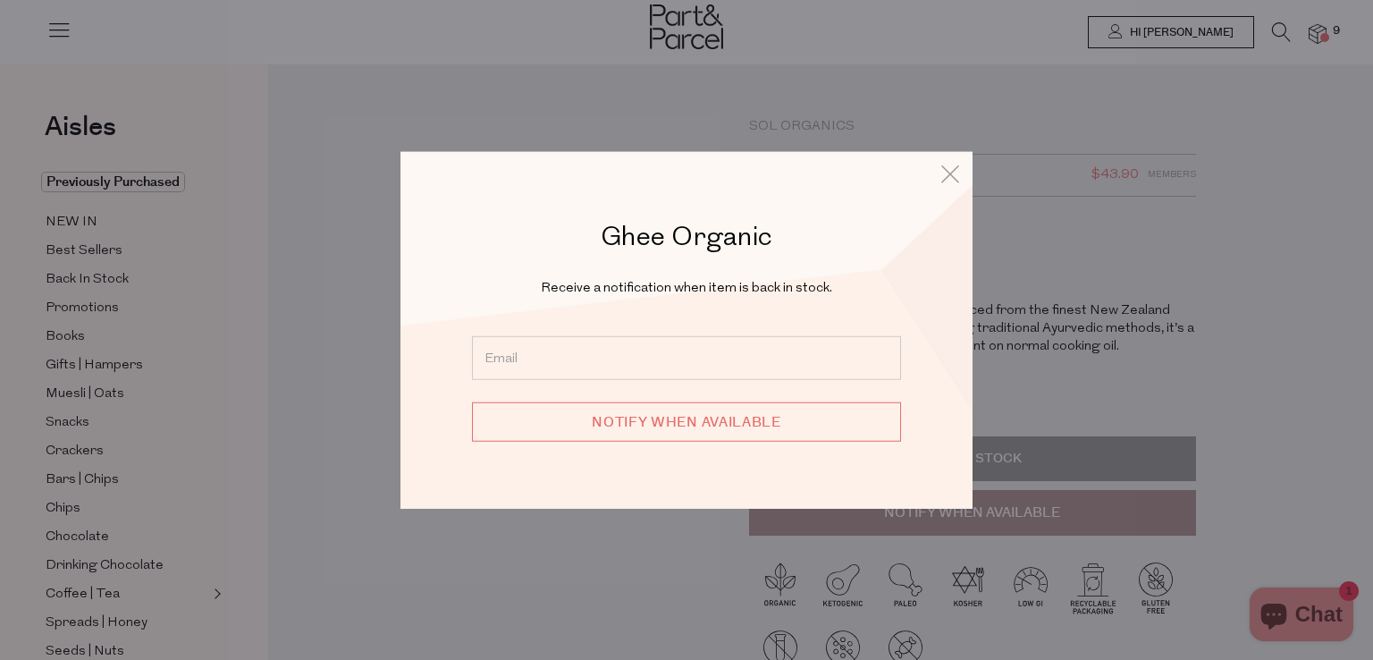
click at [587, 354] on input "email" at bounding box center [686, 357] width 429 height 44
type input "[EMAIL_ADDRESS][DOMAIN_NAME]"
click at [632, 413] on input "Notify when available" at bounding box center [686, 420] width 429 height 39
type input "We will be in touch"
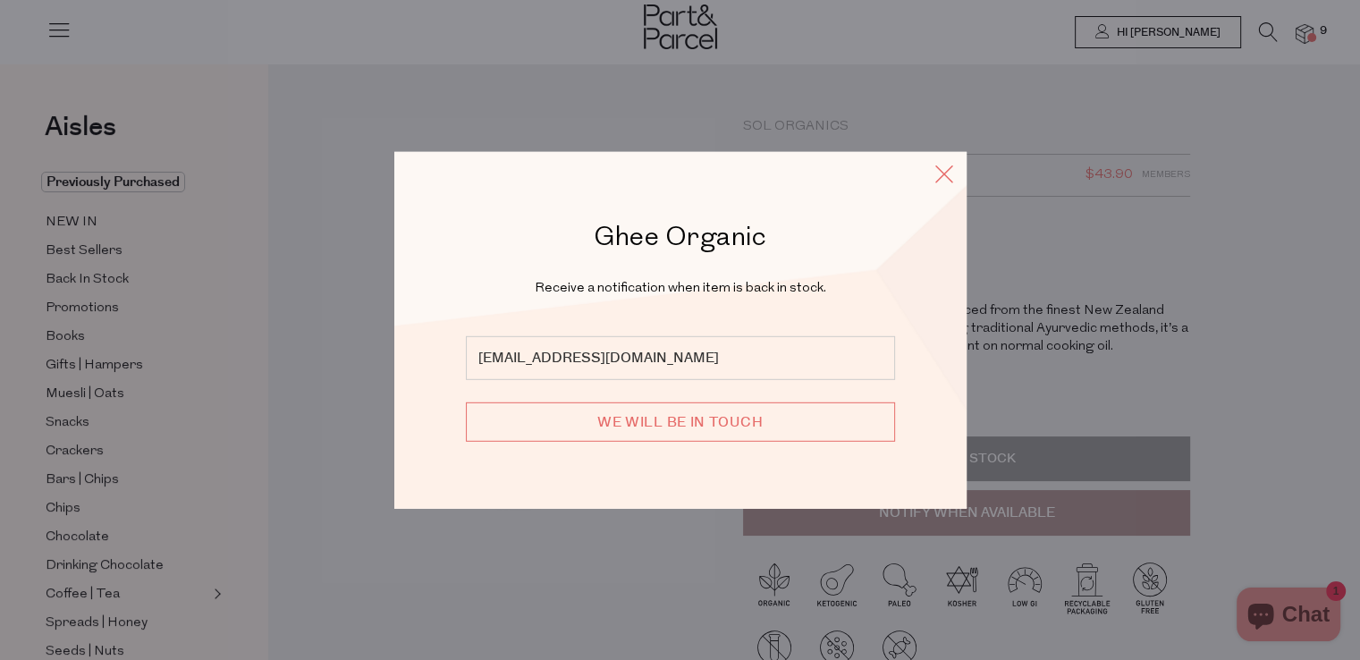
click at [951, 175] on icon at bounding box center [943, 174] width 27 height 26
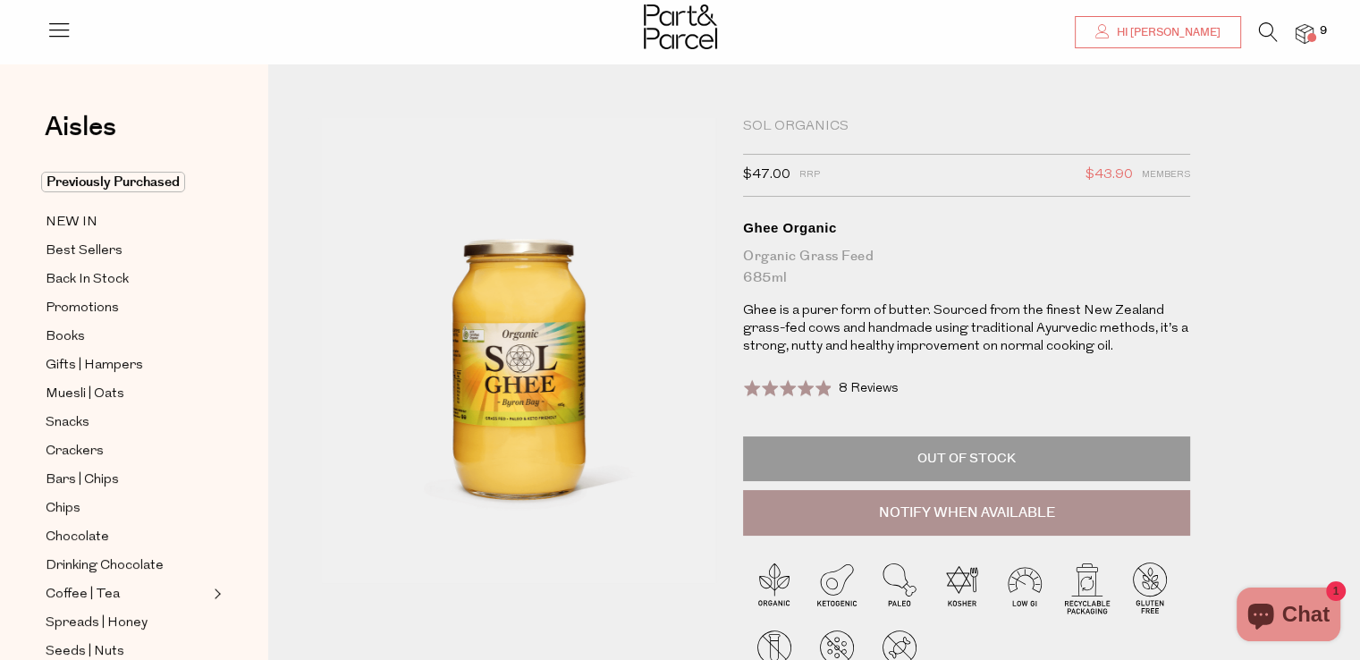
click at [1172, 31] on span "Hi [PERSON_NAME]" at bounding box center [1166, 32] width 108 height 15
